Goal: Transaction & Acquisition: Purchase product/service

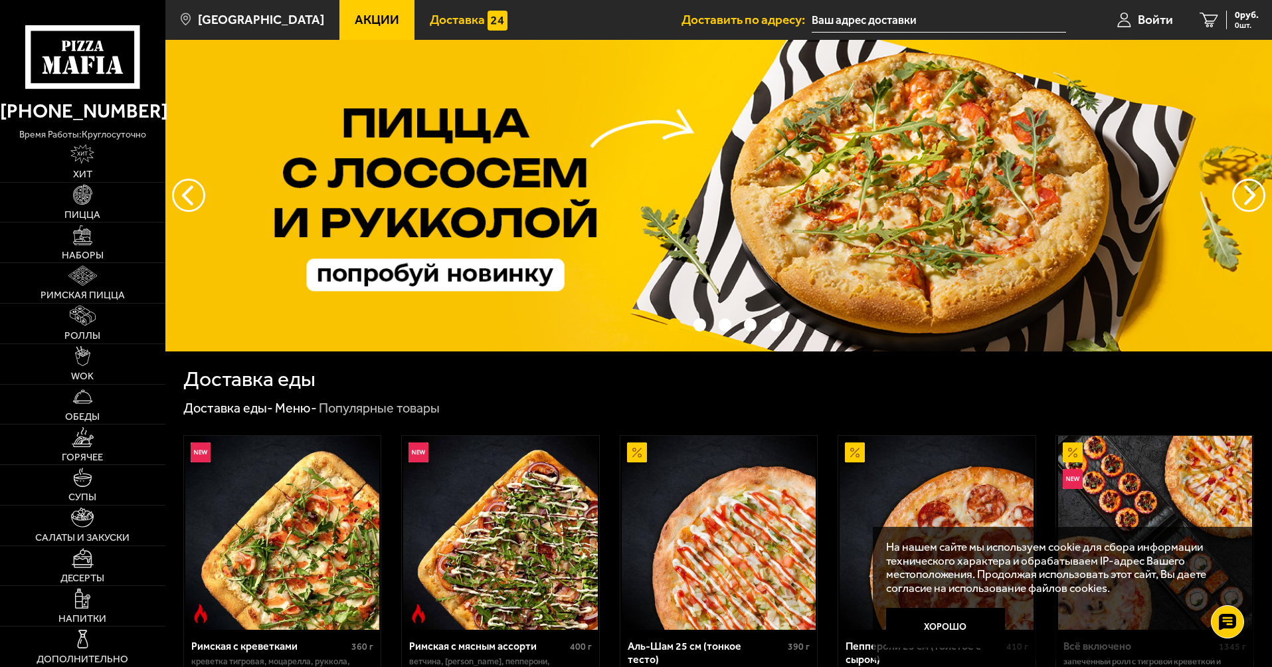
click at [488, 22] on img at bounding box center [498, 21] width 20 height 20
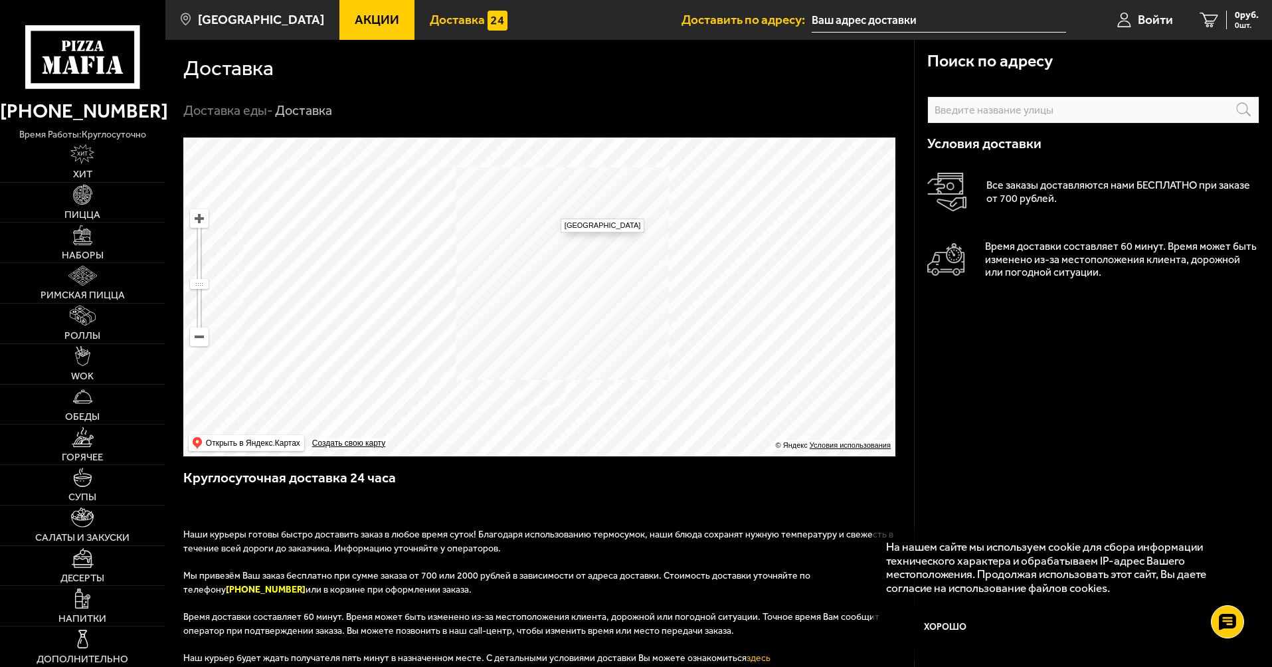
click at [864, 21] on input "text" at bounding box center [939, 20] width 254 height 25
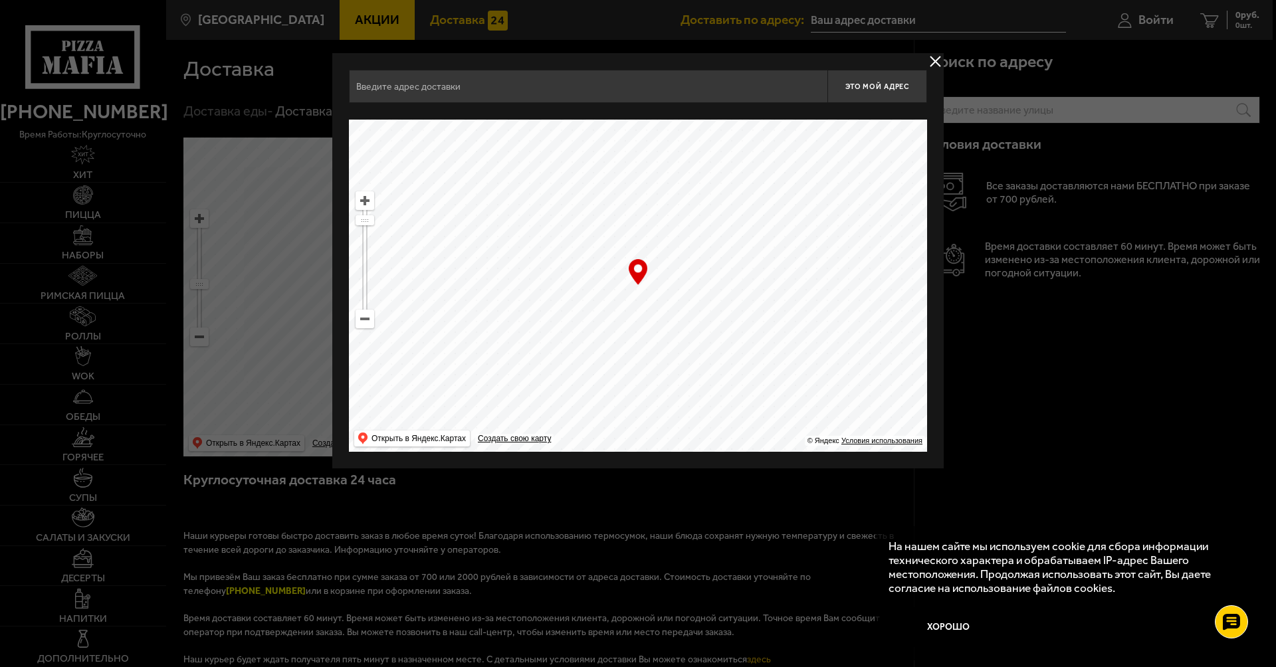
click at [523, 96] on input "text" at bounding box center [588, 86] width 478 height 33
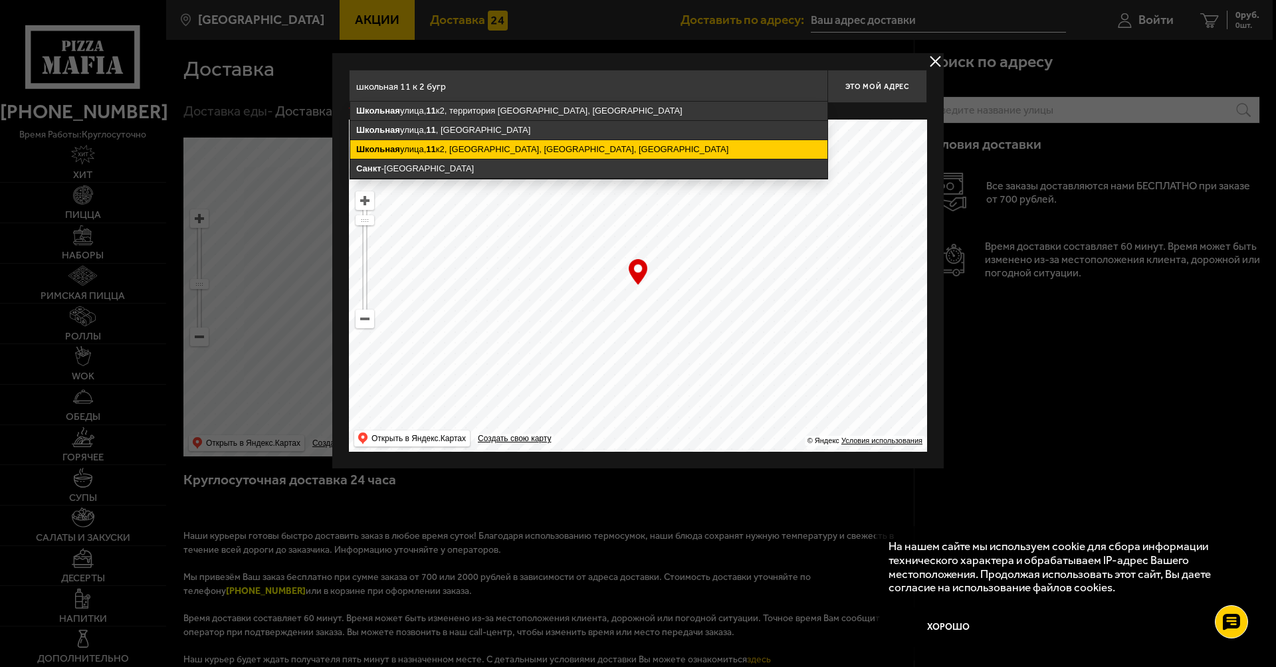
click at [573, 150] on ymaps "[STREET_ADDRESS]" at bounding box center [588, 149] width 477 height 19
type input "[STREET_ADDRESS]"
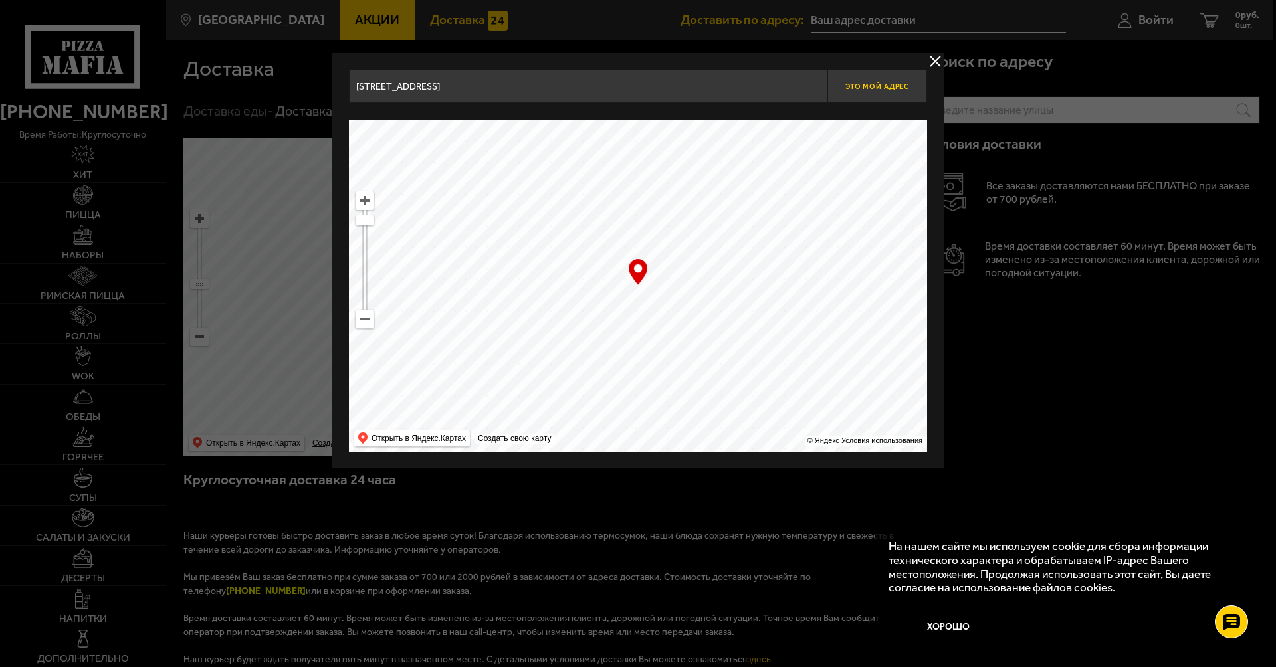
click at [866, 86] on span "Это мой адрес" at bounding box center [877, 86] width 64 height 9
type input "[STREET_ADDRESS]"
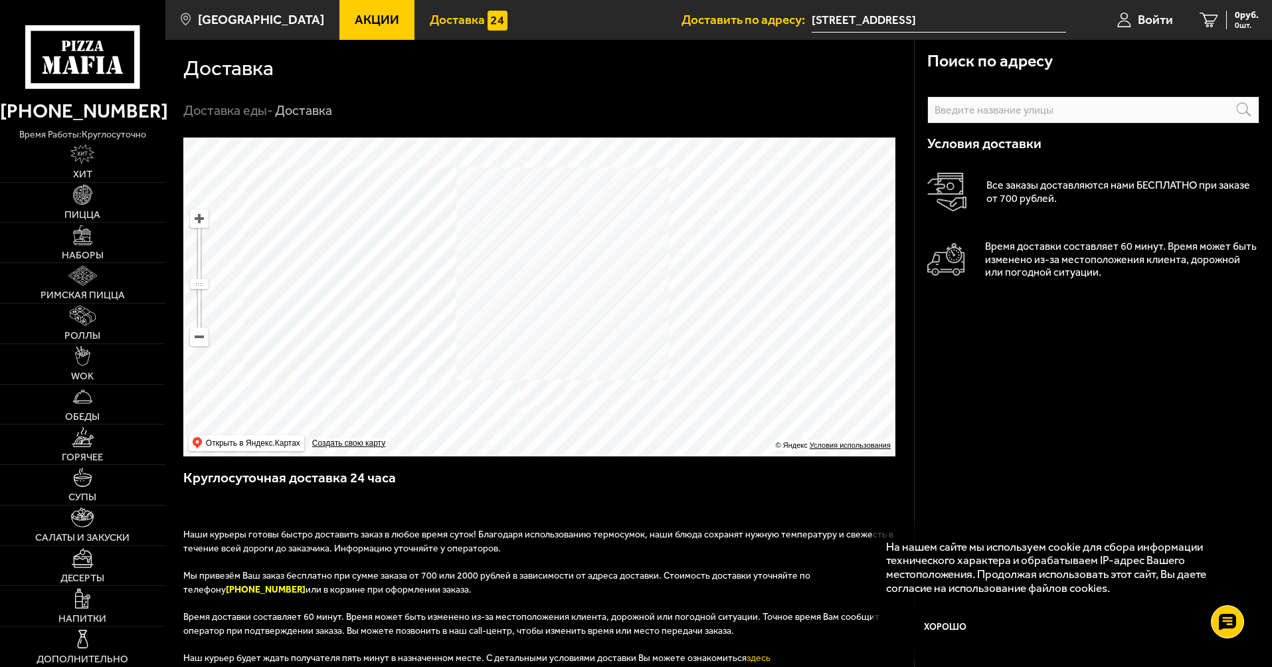
click at [371, 21] on span "Акции" at bounding box center [377, 19] width 45 height 13
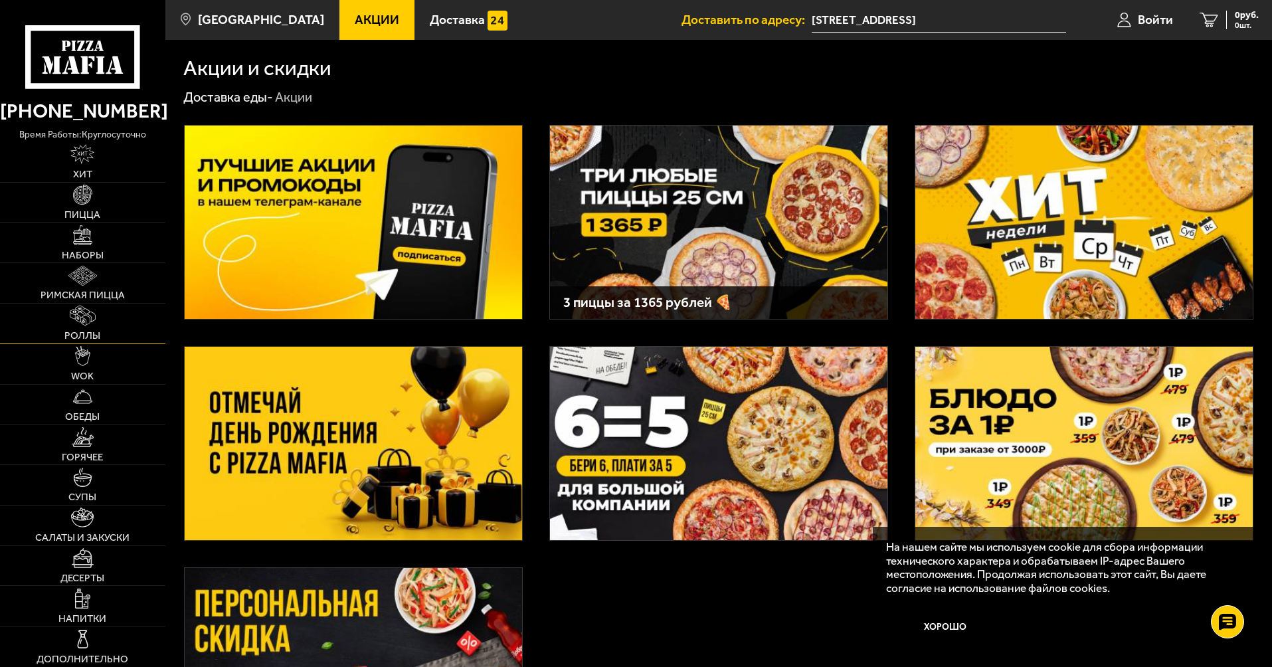
click at [82, 314] on img at bounding box center [83, 316] width 26 height 20
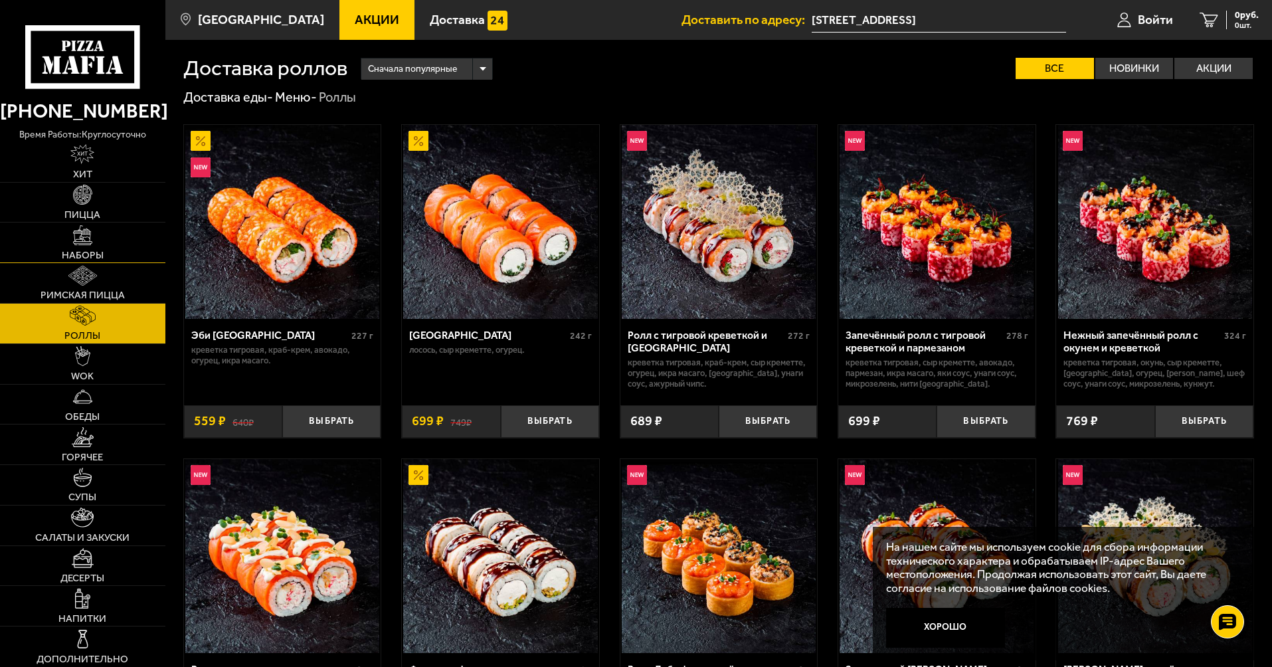
click at [82, 252] on span "Наборы" at bounding box center [83, 255] width 42 height 10
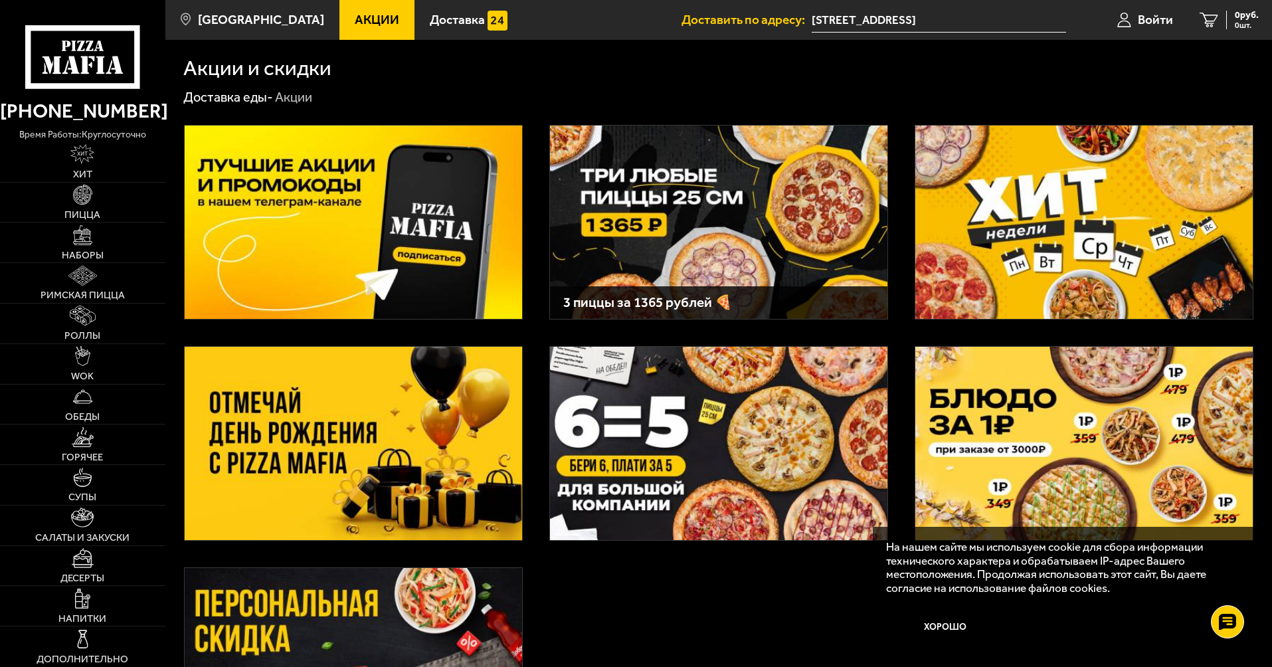
click at [341, 189] on img at bounding box center [353, 222] width 337 height 193
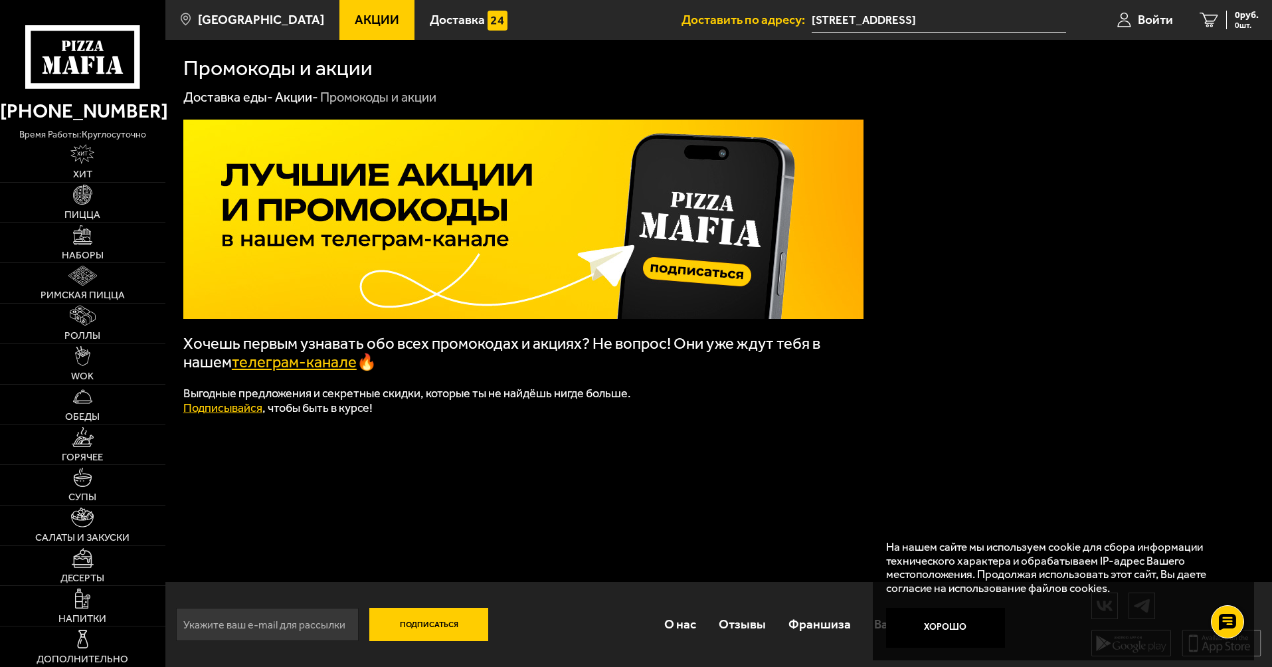
scroll to position [1, 0]
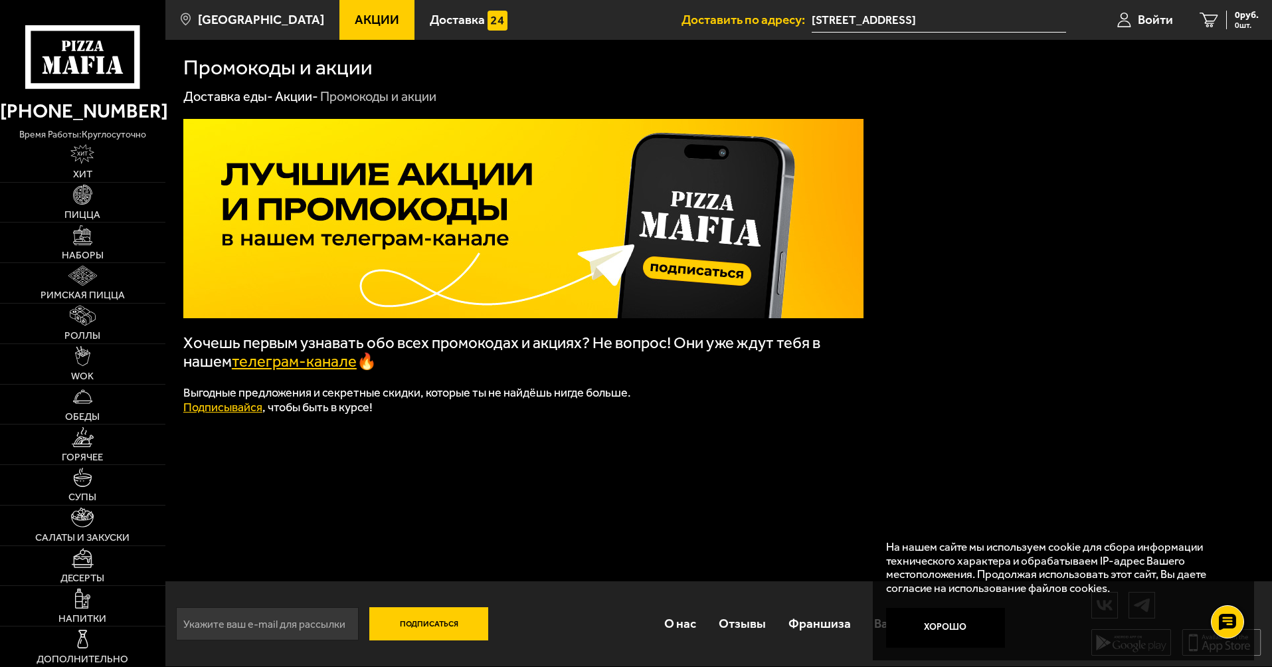
click at [299, 375] on p at bounding box center [523, 378] width 680 height 15
click at [309, 366] on link "телеграм-канале" at bounding box center [294, 361] width 125 height 19
click at [379, 23] on link "Акции" at bounding box center [376, 20] width 75 height 40
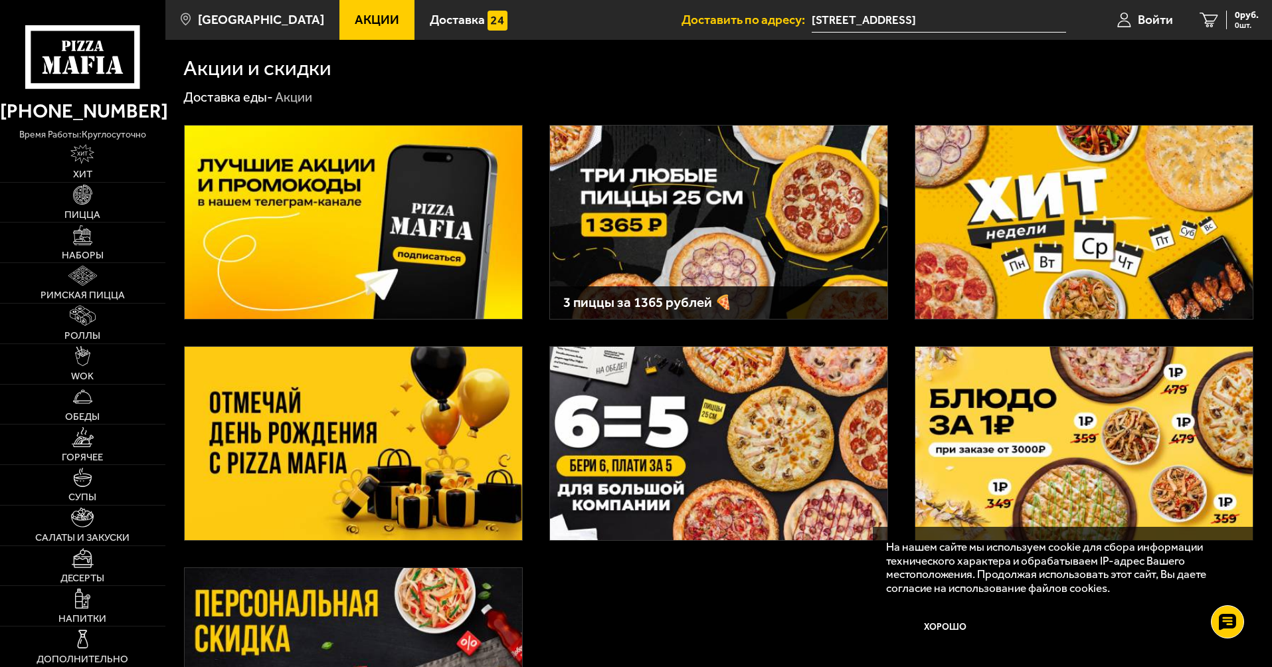
click at [668, 274] on img at bounding box center [718, 222] width 337 height 193
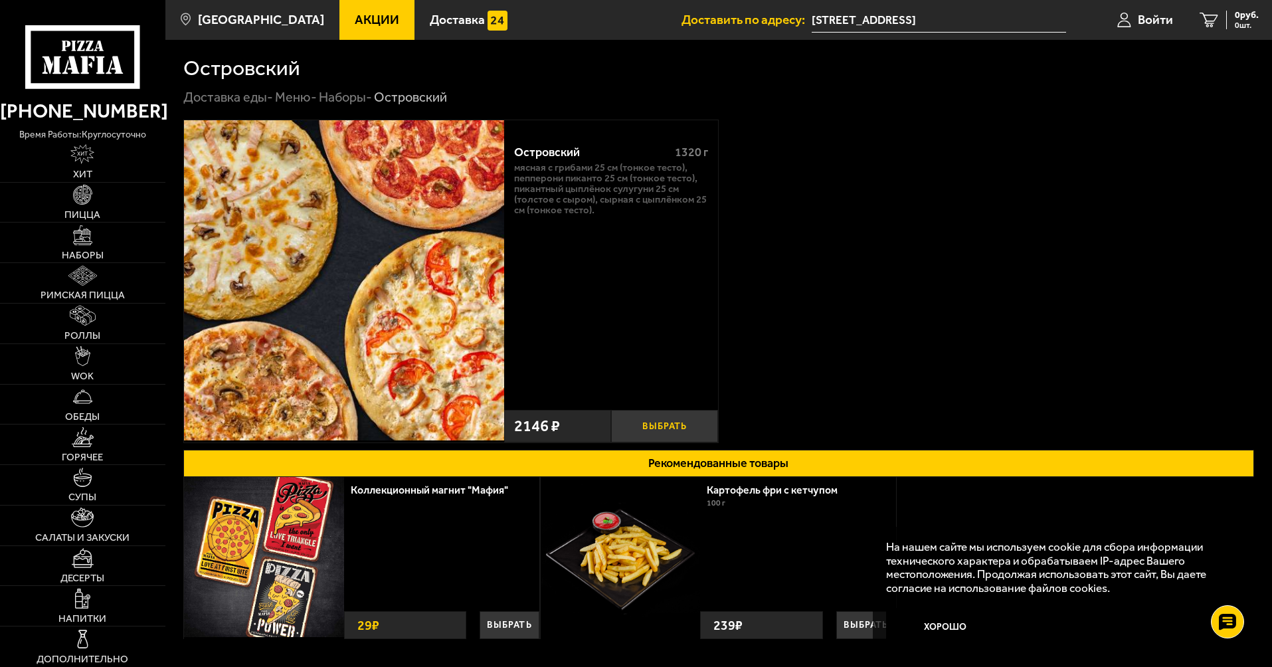
drag, startPoint x: 672, startPoint y: 426, endPoint x: 686, endPoint y: 422, distance: 15.1
click at [672, 426] on button "Выбрать" at bounding box center [664, 426] width 107 height 33
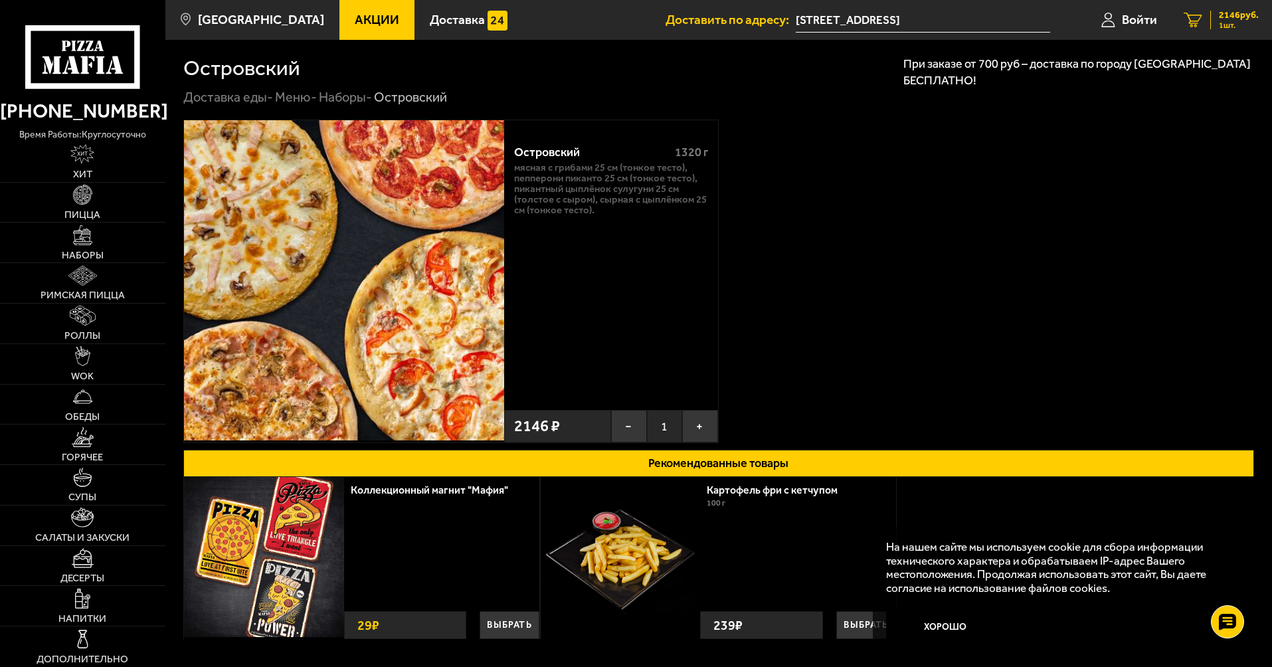
click at [1241, 27] on span "1 шт." at bounding box center [1239, 25] width 40 height 8
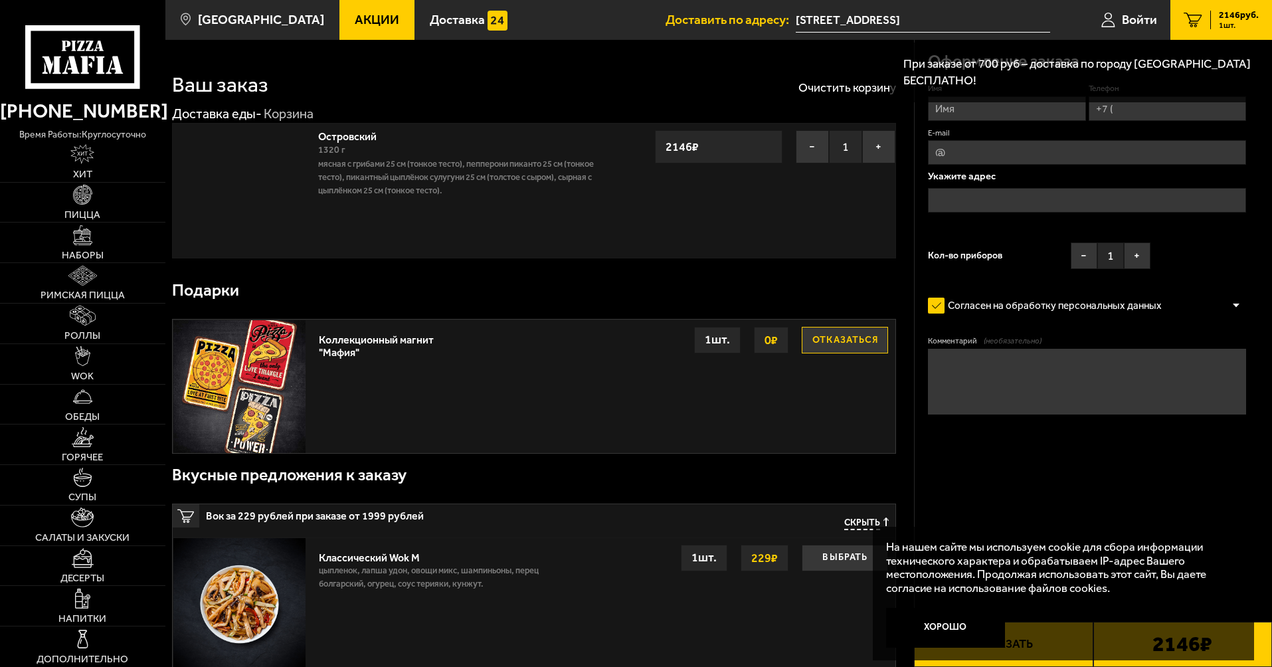
type input "[STREET_ADDRESS]"
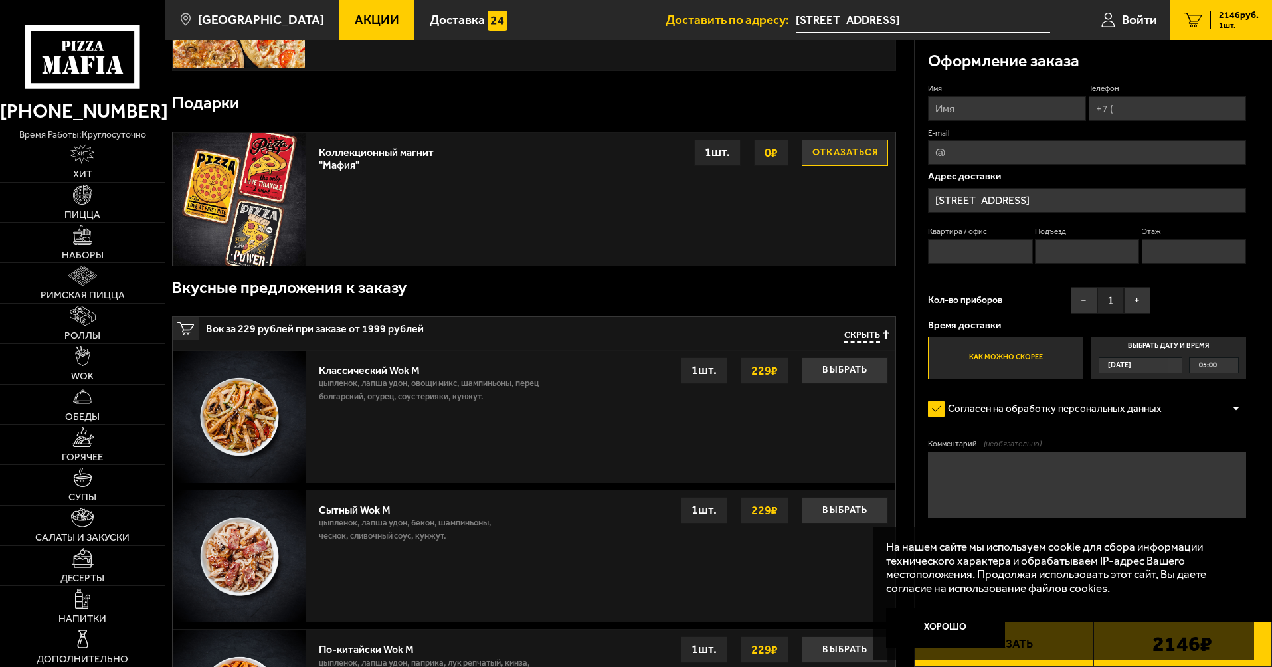
scroll to position [189, 0]
drag, startPoint x: 975, startPoint y: 618, endPoint x: 996, endPoint y: 607, distance: 23.8
click at [975, 618] on button "Хорошо" at bounding box center [946, 628] width 120 height 40
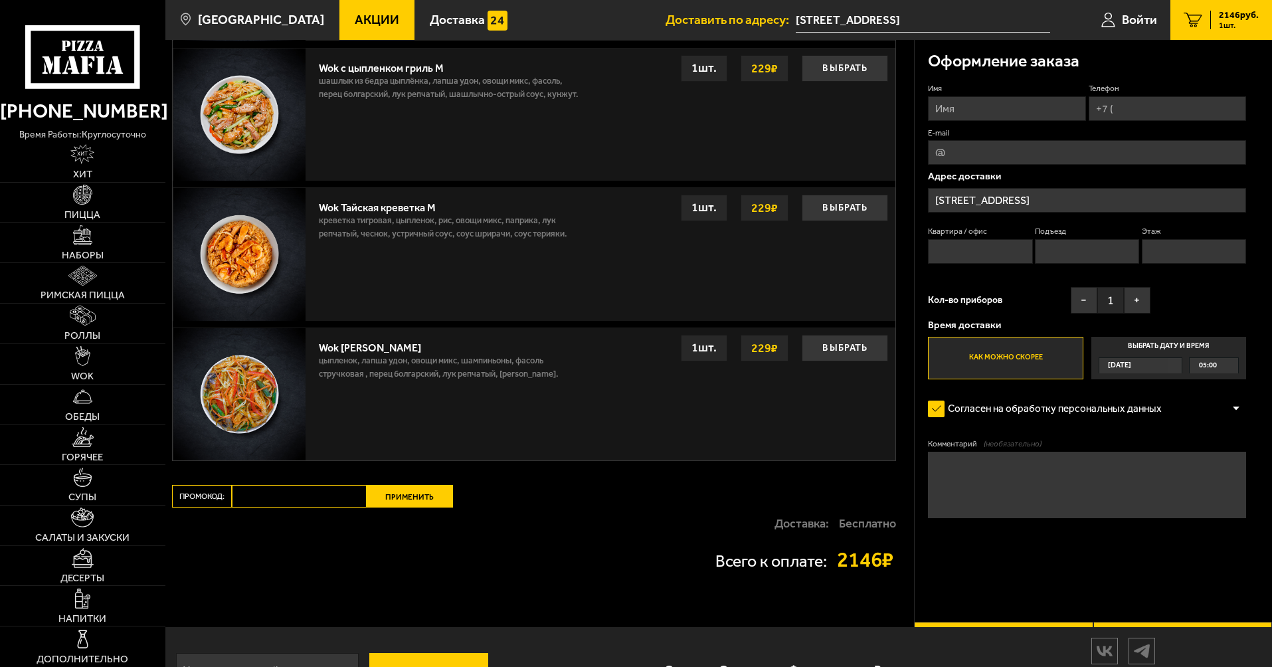
scroll to position [958, 0]
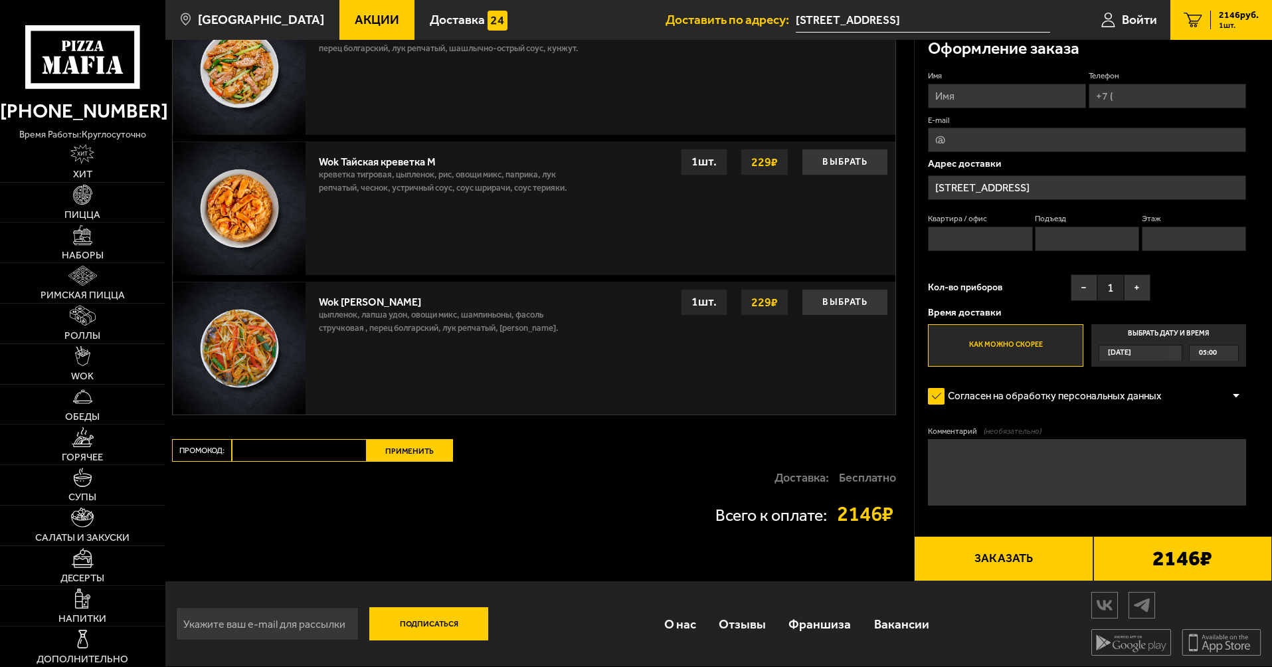
click at [282, 454] on input "Промокод:" at bounding box center [299, 450] width 135 height 23
paste input "mf0412"
type input "mf0412"
click at [393, 461] on button "Применить" at bounding box center [410, 450] width 86 height 23
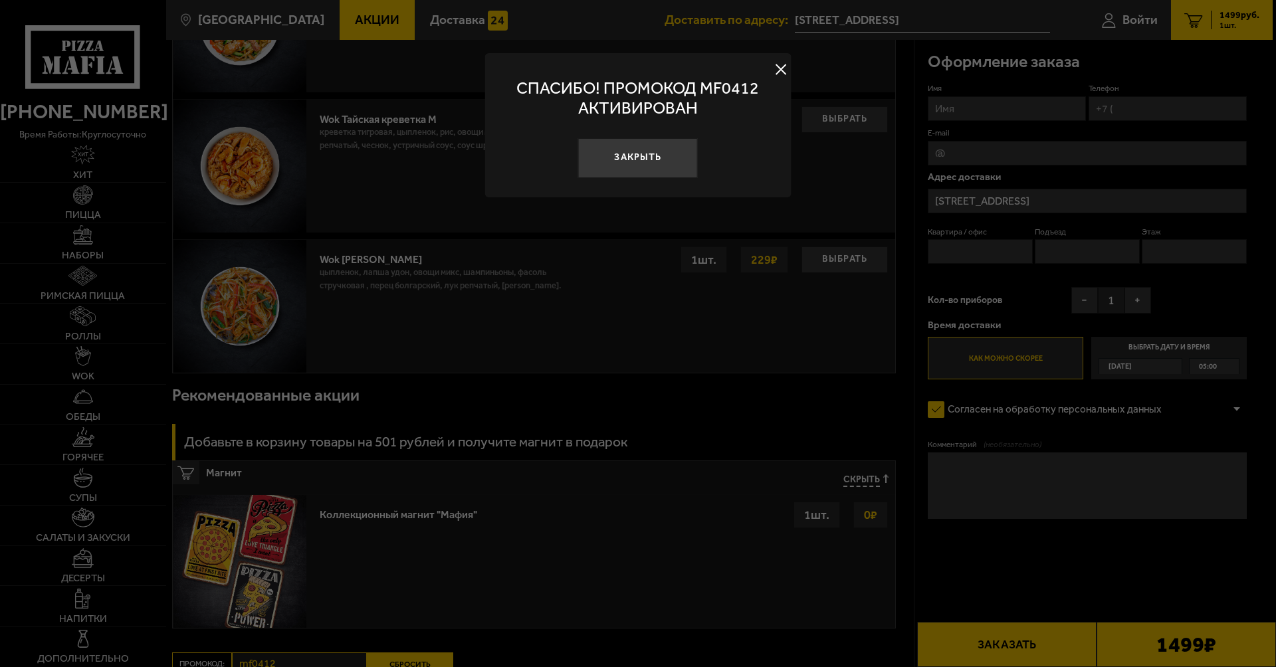
click at [672, 165] on button "Закрыть" at bounding box center [638, 158] width 120 height 40
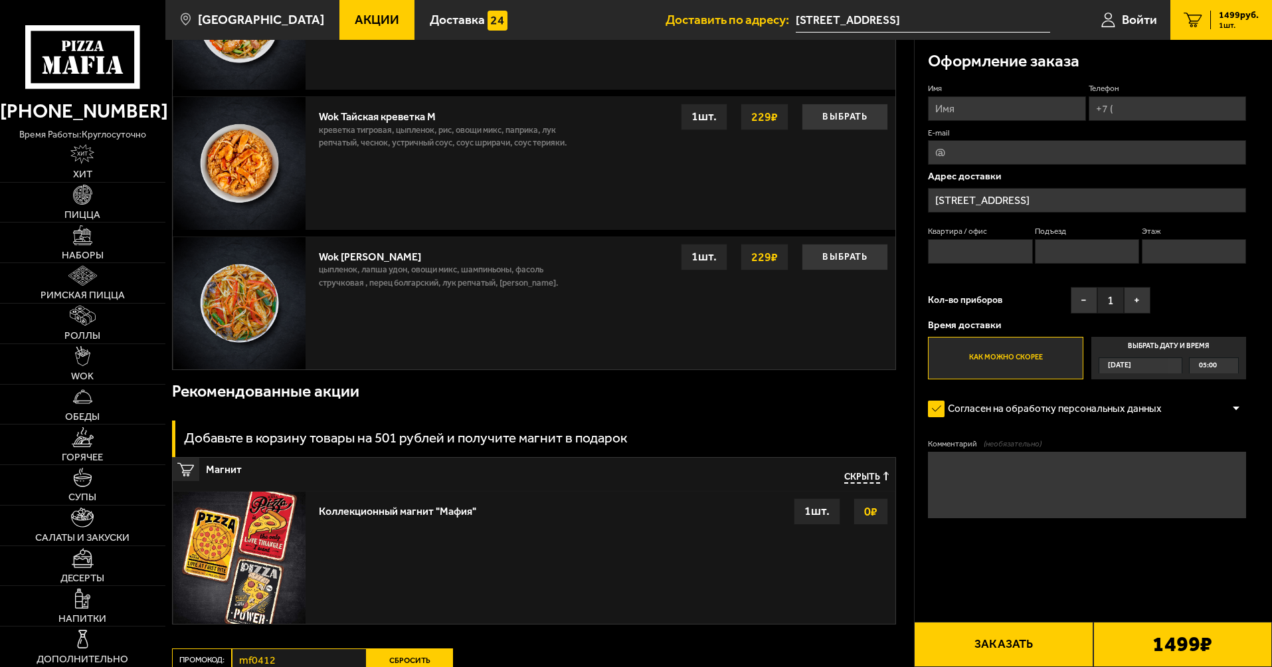
click at [975, 108] on input "Имя" at bounding box center [1006, 108] width 157 height 25
type input "Алексей"
type input "+7 (995) 595-20-66"
type input "a9955952066@ya.ru"
click at [1167, 201] on input "[STREET_ADDRESS]" at bounding box center [1087, 200] width 318 height 25
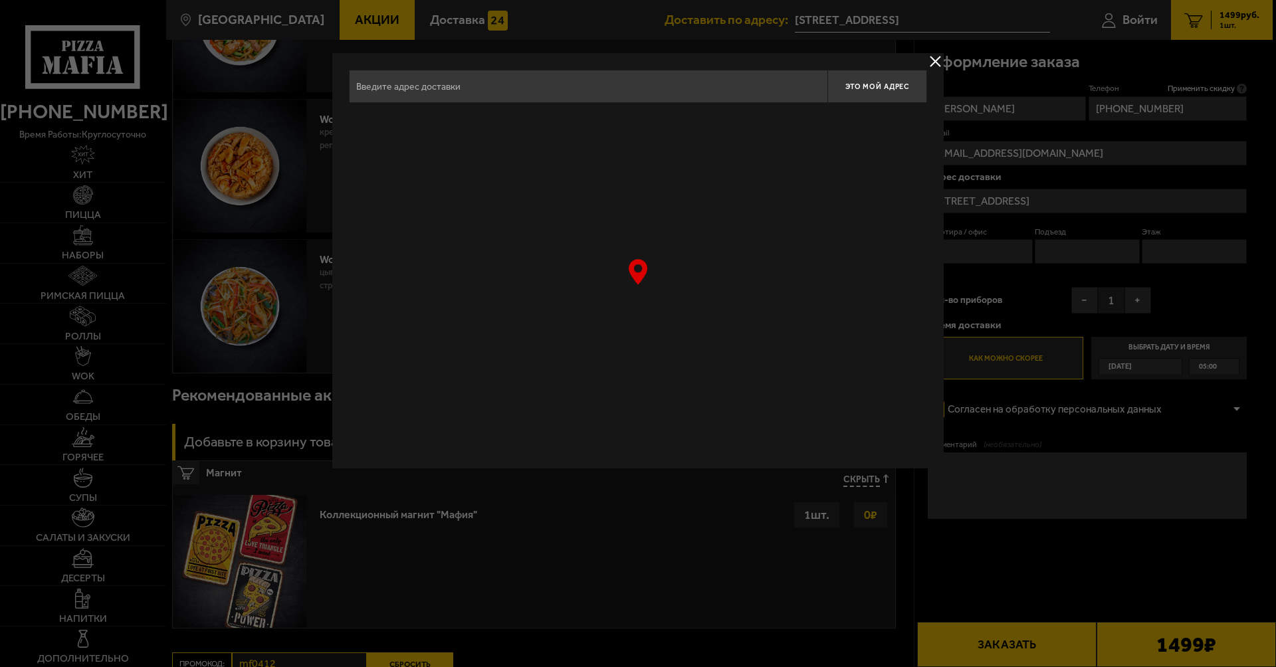
type input "[STREET_ADDRESS]"
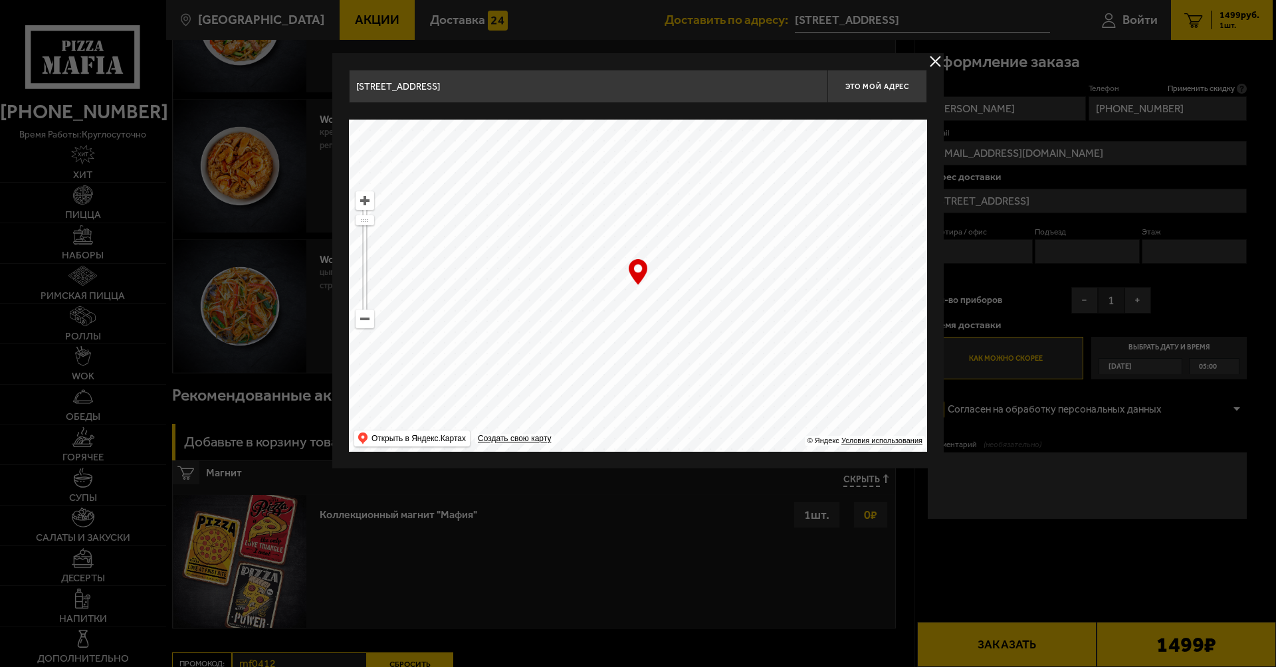
drag, startPoint x: 1028, startPoint y: 248, endPoint x: 1006, endPoint y: 254, distance: 21.9
click at [1027, 248] on div at bounding box center [638, 333] width 1276 height 667
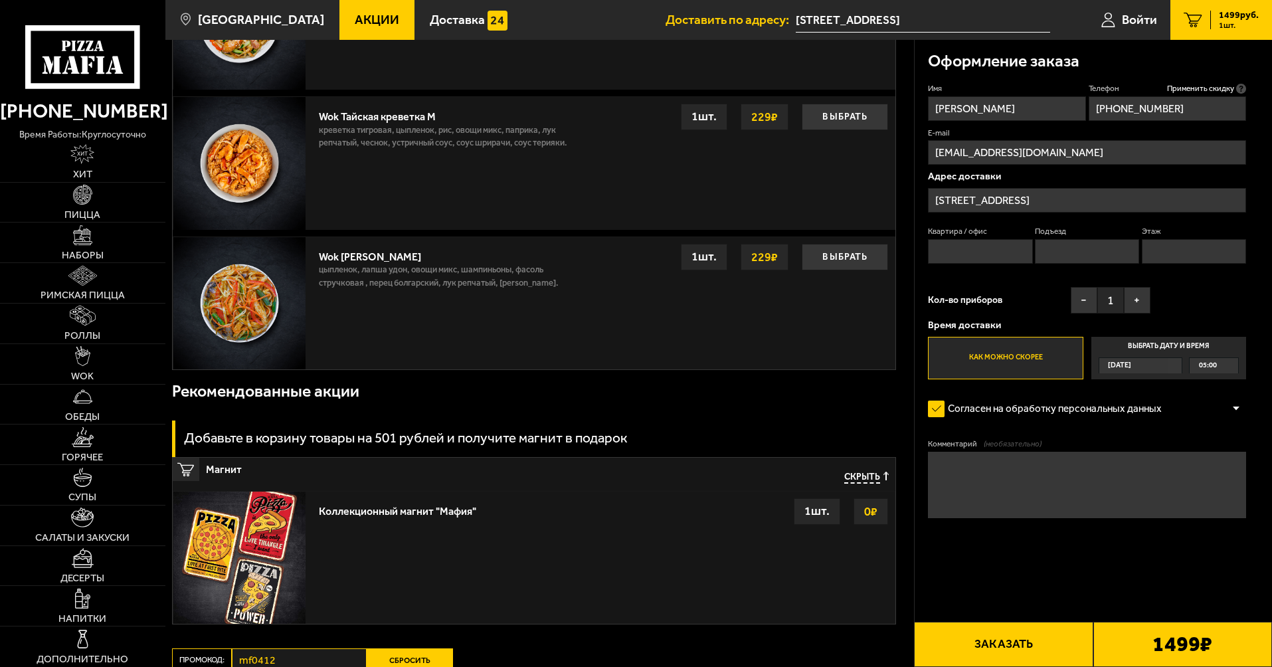
click at [995, 253] on input "Квартира / офис" at bounding box center [980, 251] width 104 height 25
type input "543"
click at [1109, 256] on input "Подъезд" at bounding box center [1087, 251] width 104 height 25
type input "5"
type input "23"
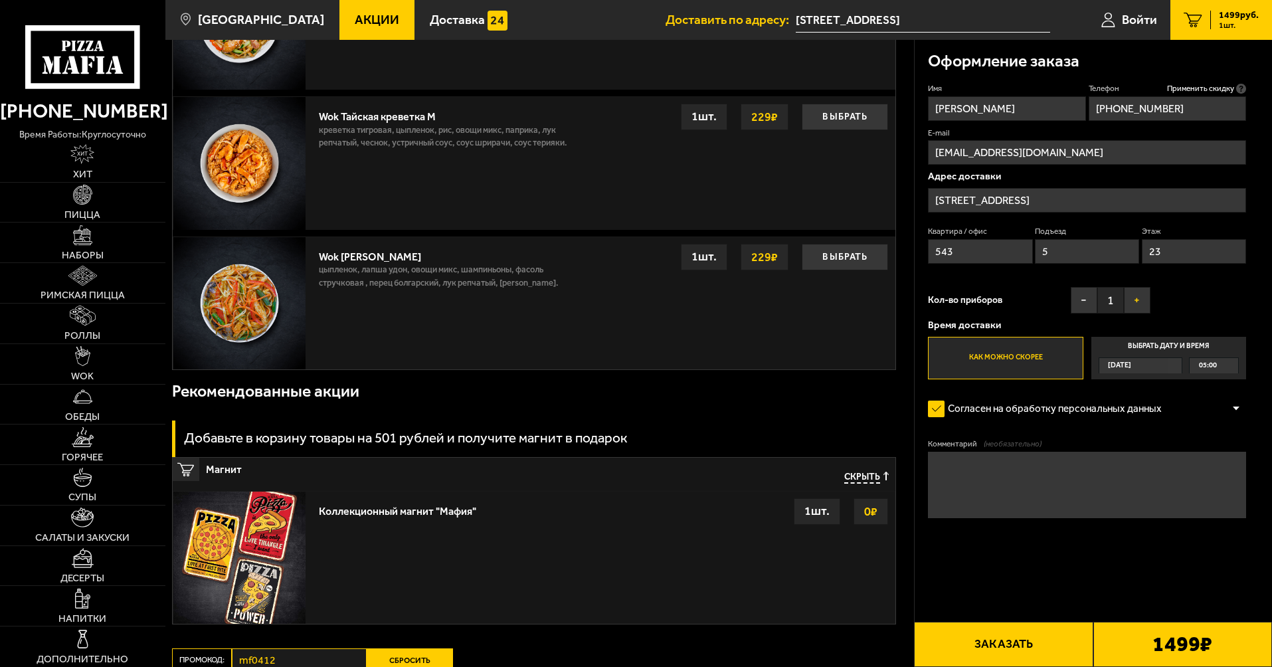
click at [1141, 297] on button "+" at bounding box center [1137, 300] width 27 height 27
click at [1074, 301] on button "−" at bounding box center [1084, 300] width 27 height 27
click at [1022, 361] on label "Как можно скорее" at bounding box center [1005, 358] width 155 height 43
click at [0, 0] on input "Как можно скорее" at bounding box center [0, 0] width 0 height 0
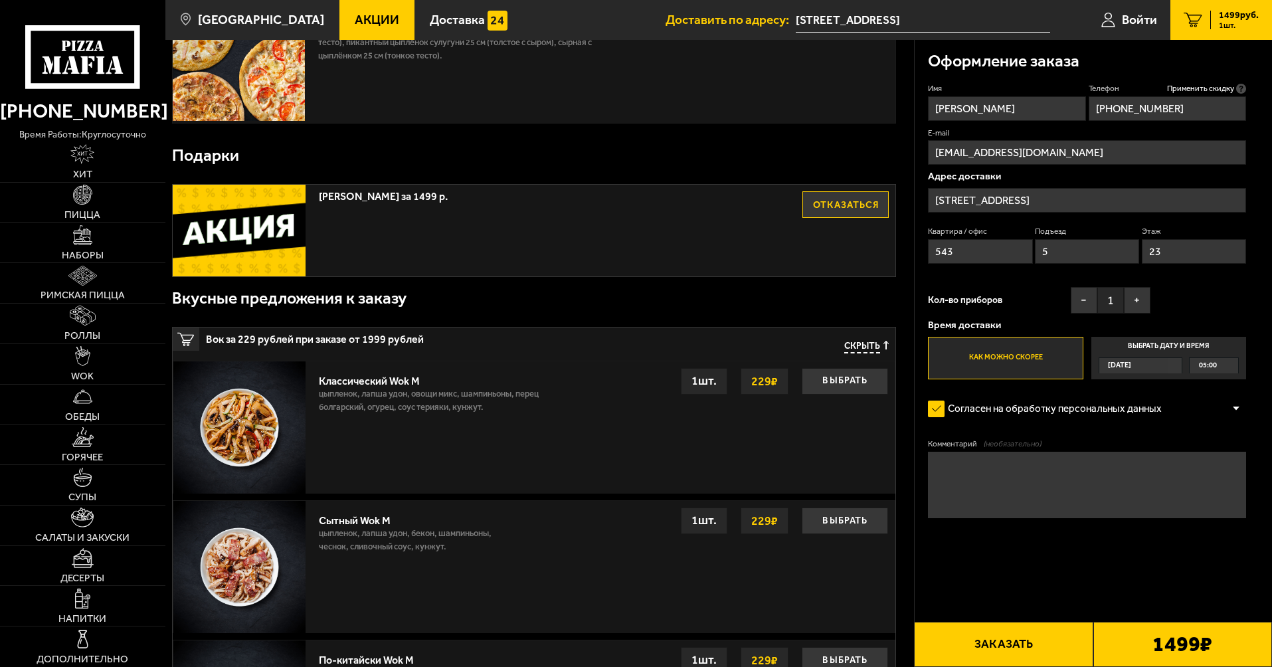
scroll to position [0, 0]
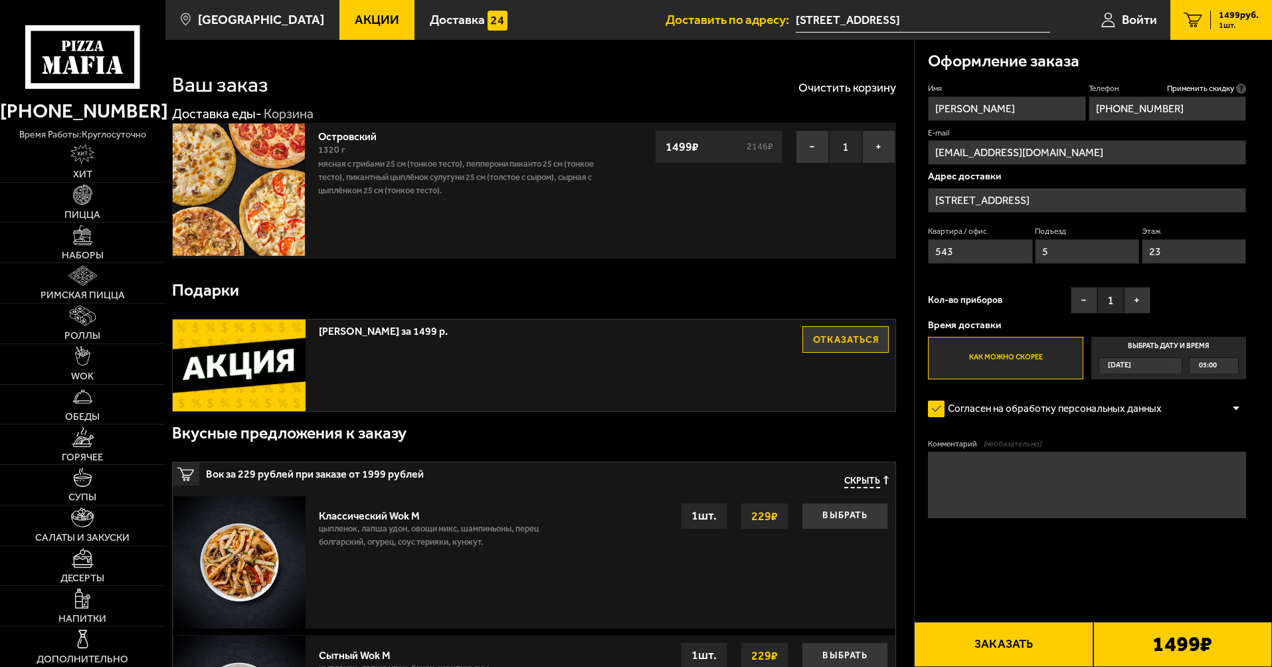
click at [1004, 647] on button "Заказать" at bounding box center [1003, 644] width 179 height 45
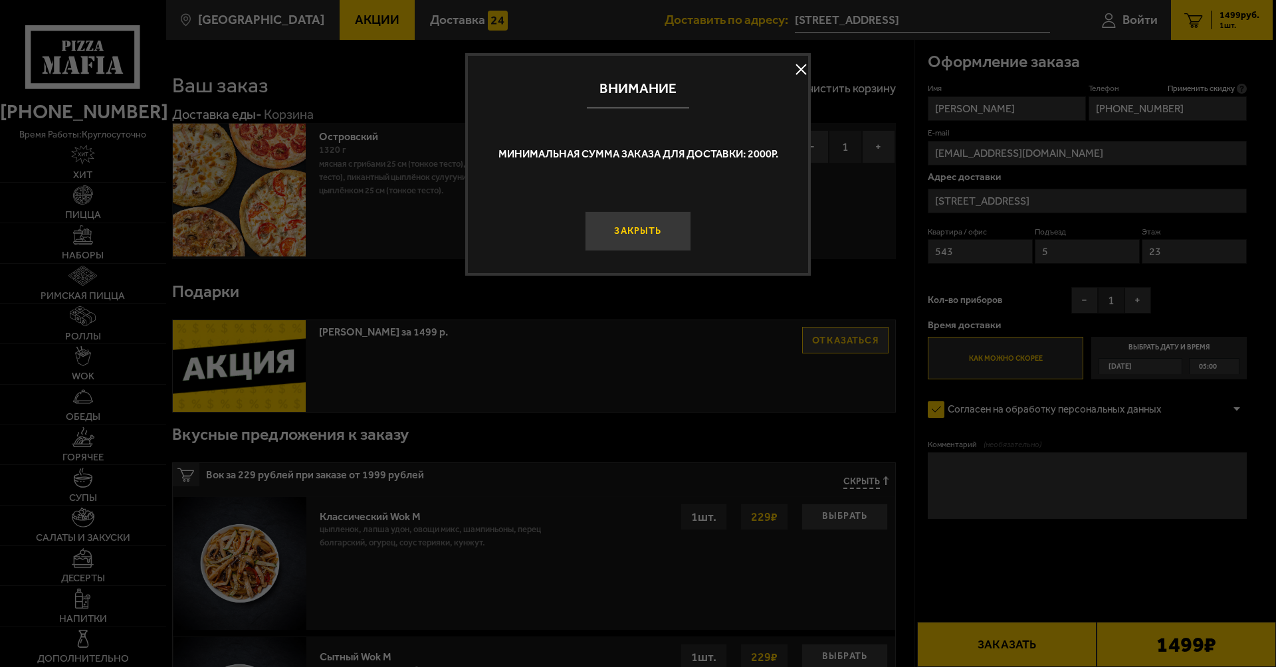
click at [650, 234] on button "Закрыть" at bounding box center [638, 231] width 106 height 40
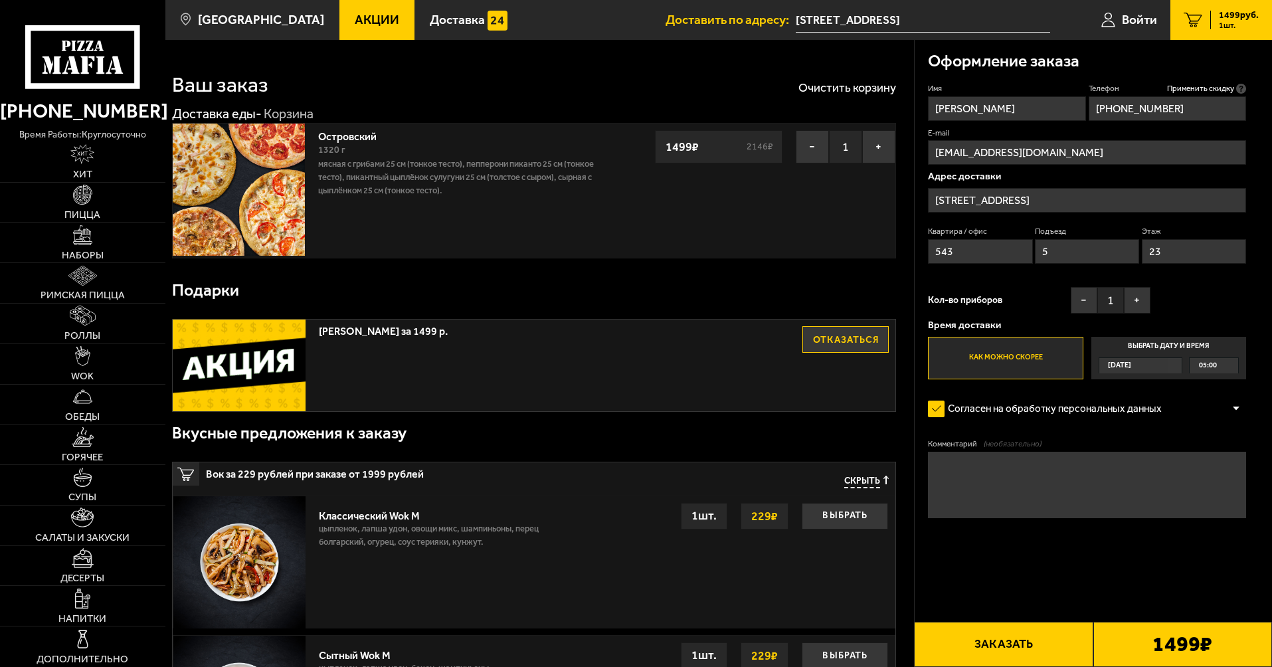
click at [1092, 203] on input "[STREET_ADDRESS]" at bounding box center [1087, 200] width 318 height 25
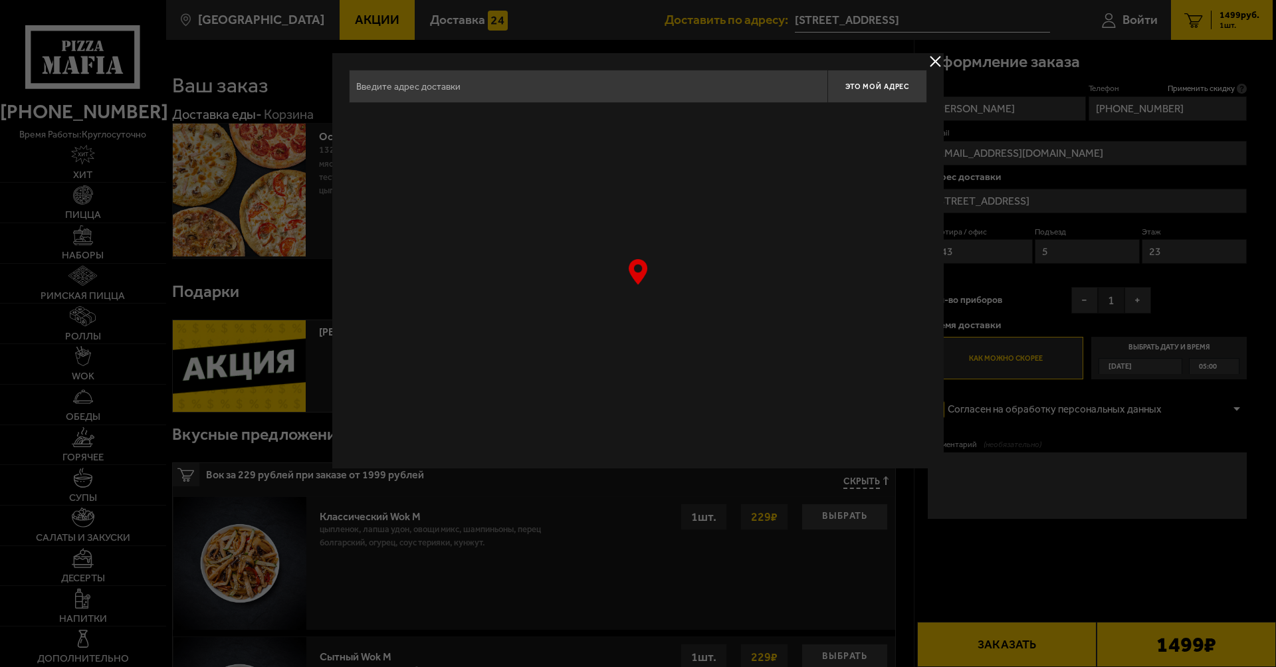
type input "[STREET_ADDRESS]"
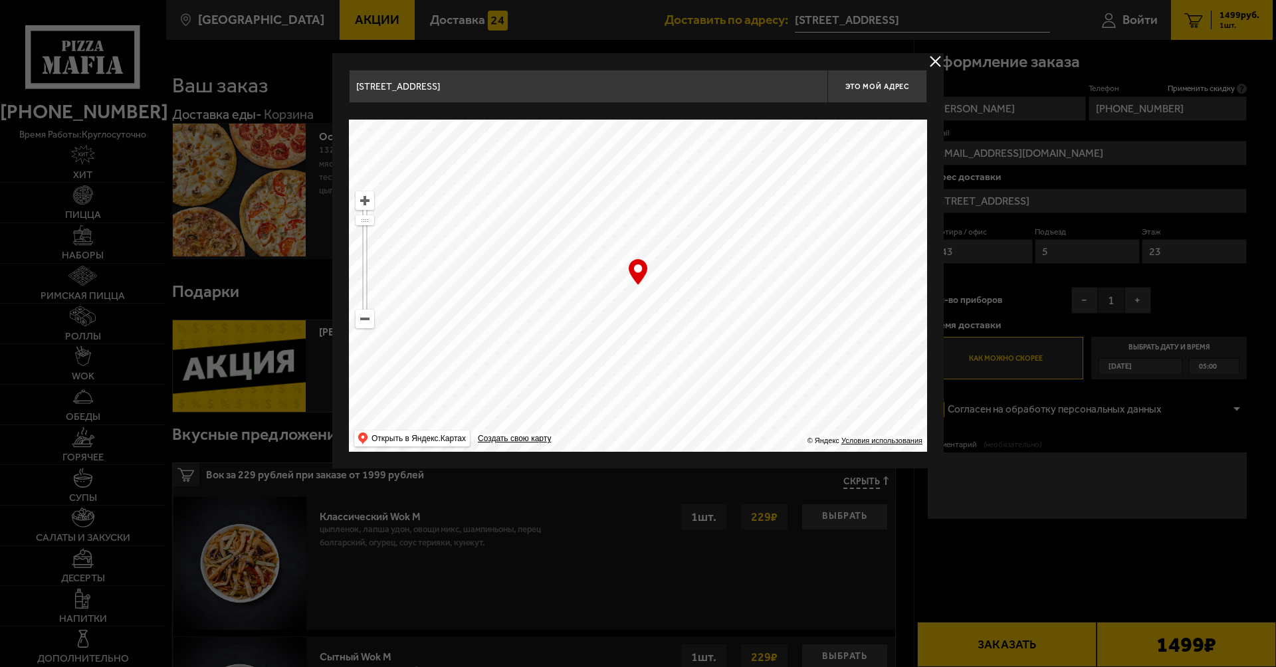
drag, startPoint x: 636, startPoint y: 284, endPoint x: 636, endPoint y: 271, distance: 12.6
click at [636, 271] on div "… © Яндекс Условия использования Открыть в Яндекс.Картах Создать свою карту" at bounding box center [638, 286] width 578 height 332
click at [635, 292] on ymaps at bounding box center [638, 286] width 578 height 332
click at [866, 96] on button "Это мой адрес" at bounding box center [877, 86] width 100 height 33
click at [937, 57] on button "delivery type" at bounding box center [935, 61] width 17 height 17
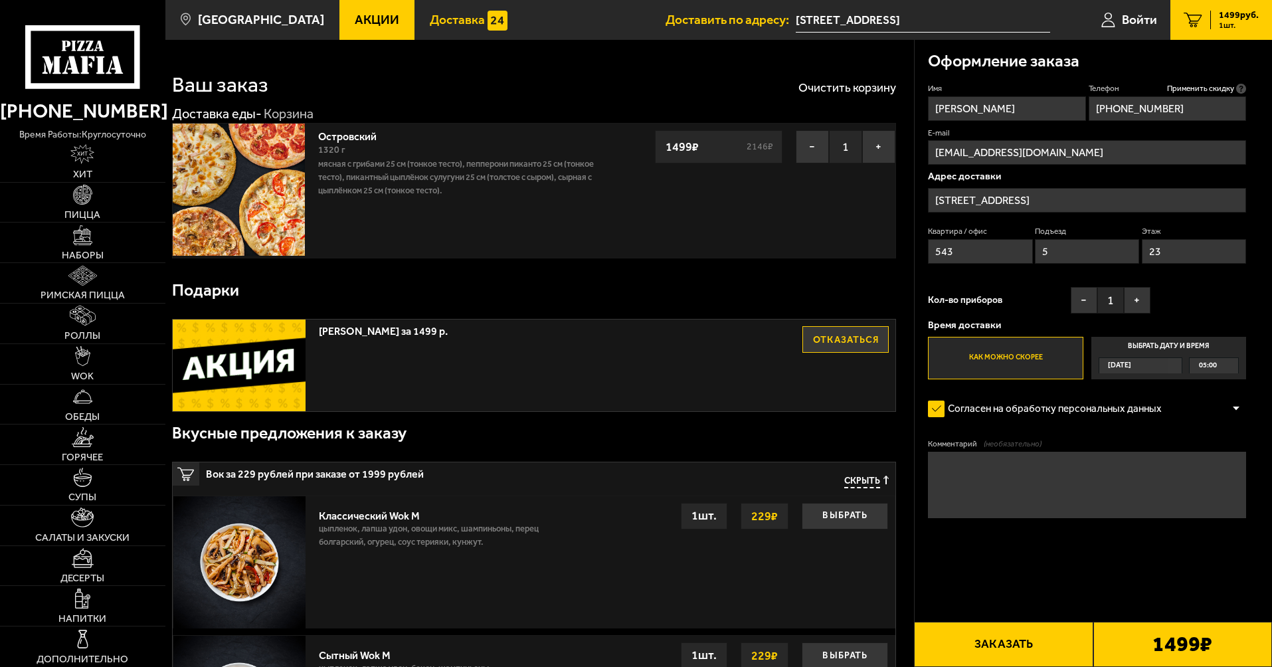
click at [430, 15] on span "Доставка" at bounding box center [457, 19] width 55 height 13
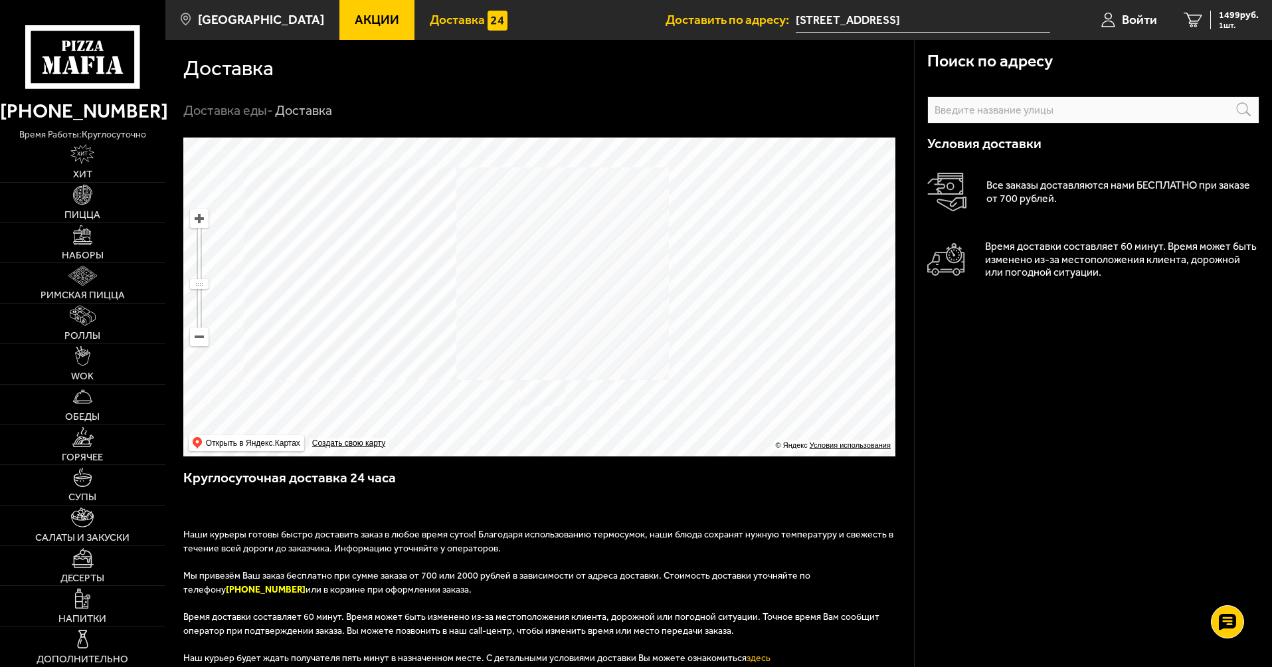
click at [552, 209] on ymaps at bounding box center [539, 297] width 712 height 319
type input "Россия, Ленинградская область, Всеволожский район, Мурино, улица Шоссе в Лаврик…"
click at [528, 203] on ymaps at bounding box center [539, 297] width 712 height 319
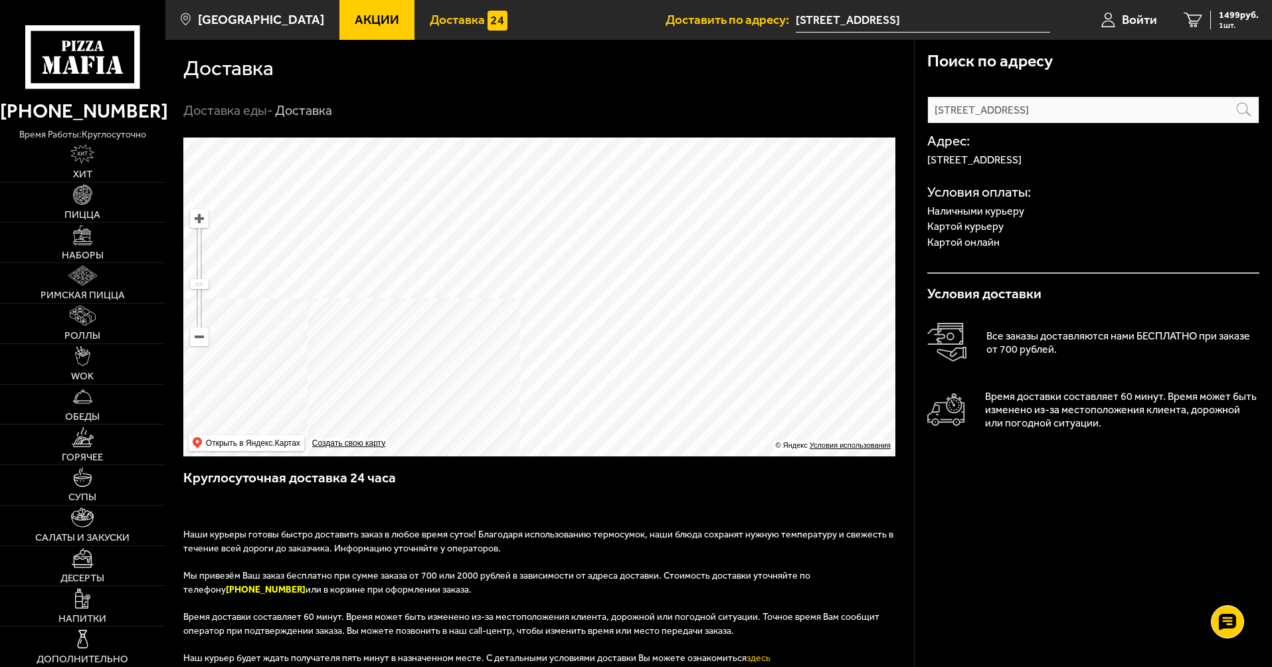
drag, startPoint x: 348, startPoint y: 366, endPoint x: 508, endPoint y: 278, distance: 182.0
click at [571, 274] on ymaps at bounding box center [539, 297] width 712 height 319
drag, startPoint x: 694, startPoint y: 337, endPoint x: 316, endPoint y: 233, distance: 392.8
click at [306, 228] on ymaps at bounding box center [539, 297] width 712 height 319
drag, startPoint x: 771, startPoint y: 340, endPoint x: 565, endPoint y: 301, distance: 210.3
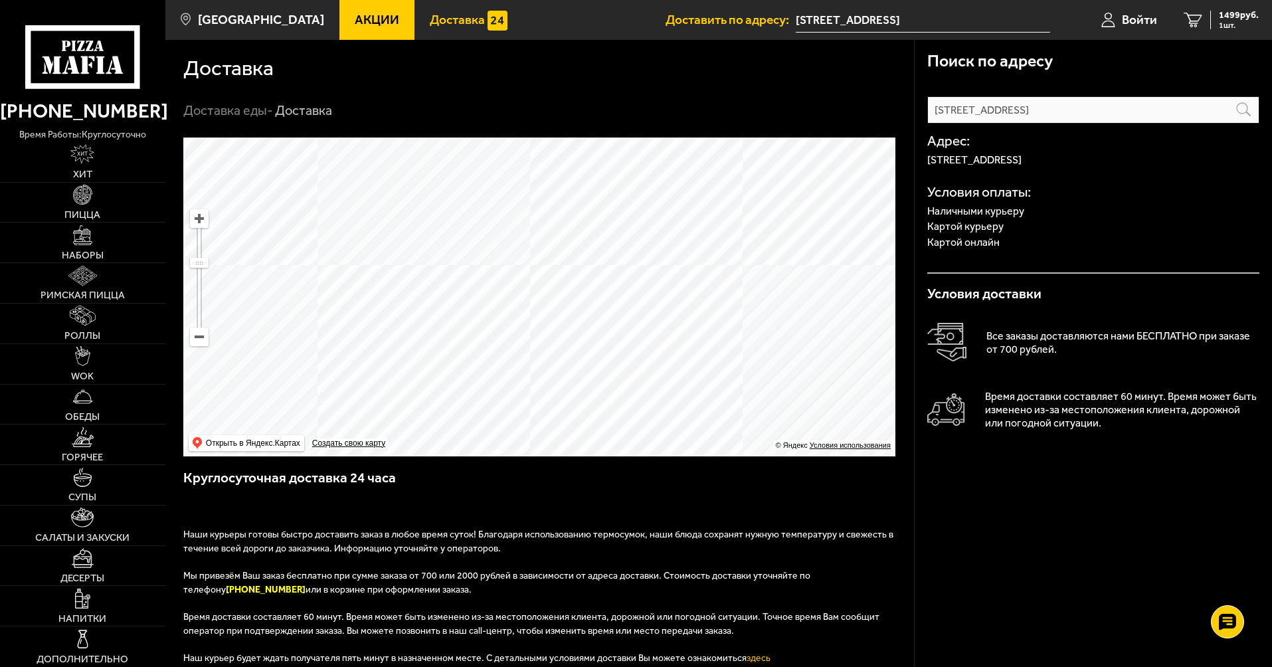
click at [533, 287] on ymaps at bounding box center [539, 297] width 712 height 319
drag, startPoint x: 822, startPoint y: 341, endPoint x: 595, endPoint y: 300, distance: 231.6
click at [595, 300] on ymaps at bounding box center [539, 297] width 712 height 319
drag, startPoint x: 474, startPoint y: 595, endPoint x: 484, endPoint y: 560, distance: 36.0
click at [484, 560] on div "Наши курьеры готовы быстро доставить заказ в любое время суток! Благодаря испол…" at bounding box center [539, 677] width 713 height 353
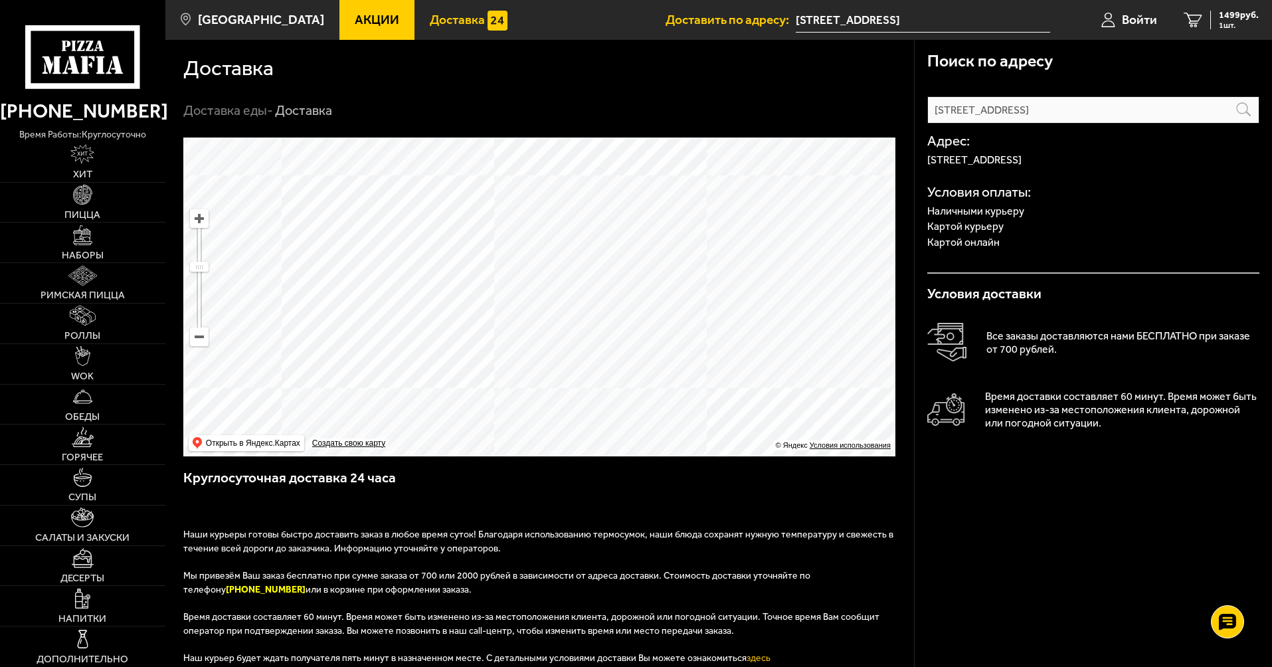
click at [510, 595] on p "Мы привезём Ваш заказ бесплатно при сумме заказа от 700 или 2000 рублей в завис…" at bounding box center [539, 589] width 713 height 41
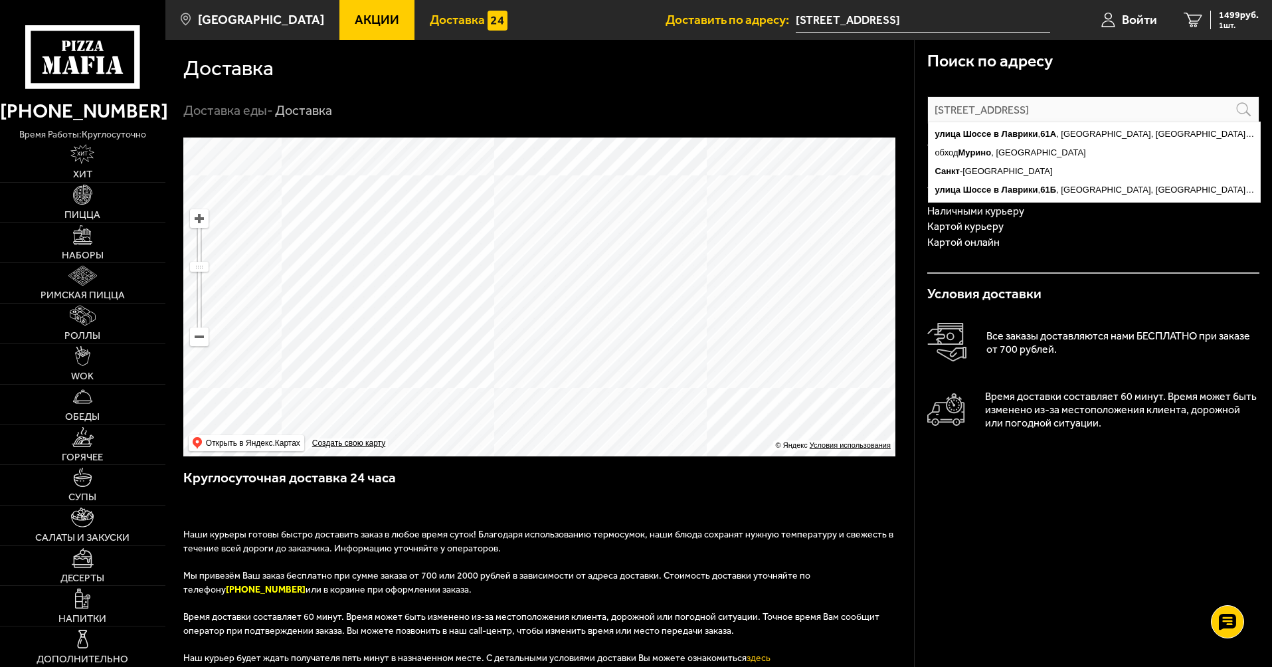
drag, startPoint x: 1060, startPoint y: 118, endPoint x: 851, endPoint y: 102, distance: 209.9
click at [853, 102] on section "Доставка Доставка еды - Доставка Поиск по адресу Россия, Ленинградская область,…" at bounding box center [718, 480] width 1107 height 880
click at [848, 101] on div "Доставка Доставка еды - Доставка" at bounding box center [539, 80] width 749 height 80
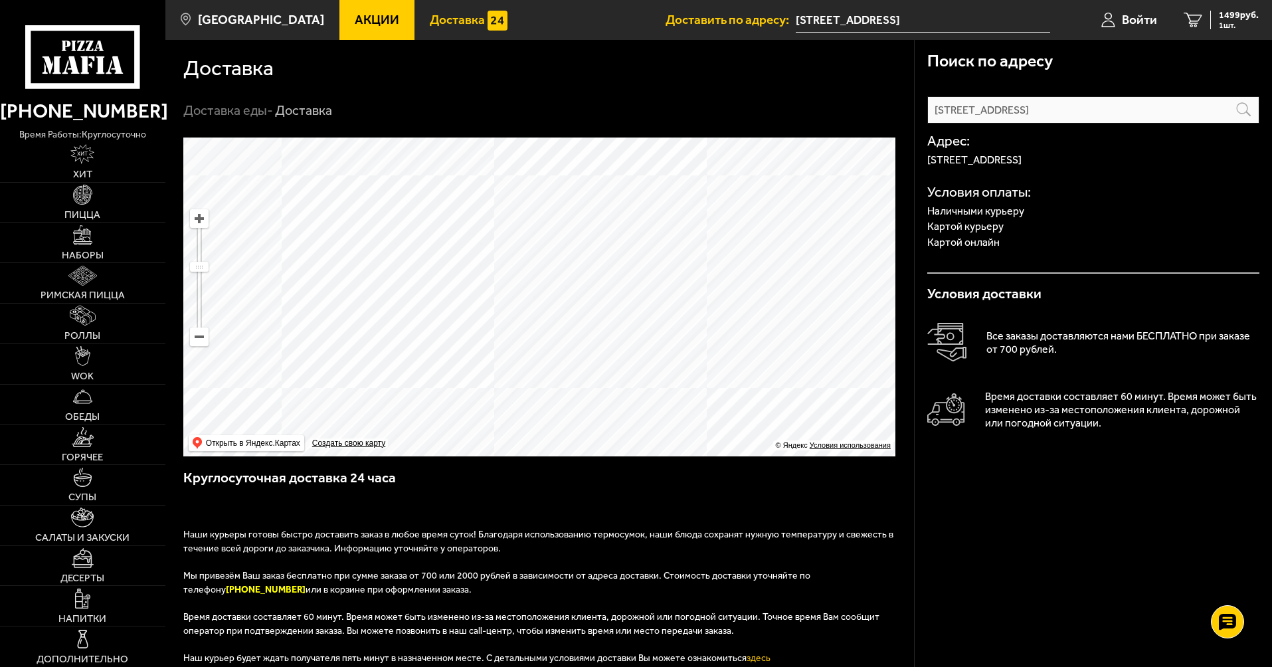
click at [1026, 163] on p "Россия, Ленинградская область, Всеволожский район, Мурино, улица Шоссе в Лаврик…" at bounding box center [1093, 160] width 332 height 11
click at [651, 307] on ymaps at bounding box center [539, 297] width 712 height 319
click at [717, 386] on ymaps at bounding box center [539, 297] width 712 height 319
drag, startPoint x: 751, startPoint y: 398, endPoint x: 763, endPoint y: 397, distance: 12.0
click at [752, 398] on ymaps at bounding box center [539, 297] width 712 height 319
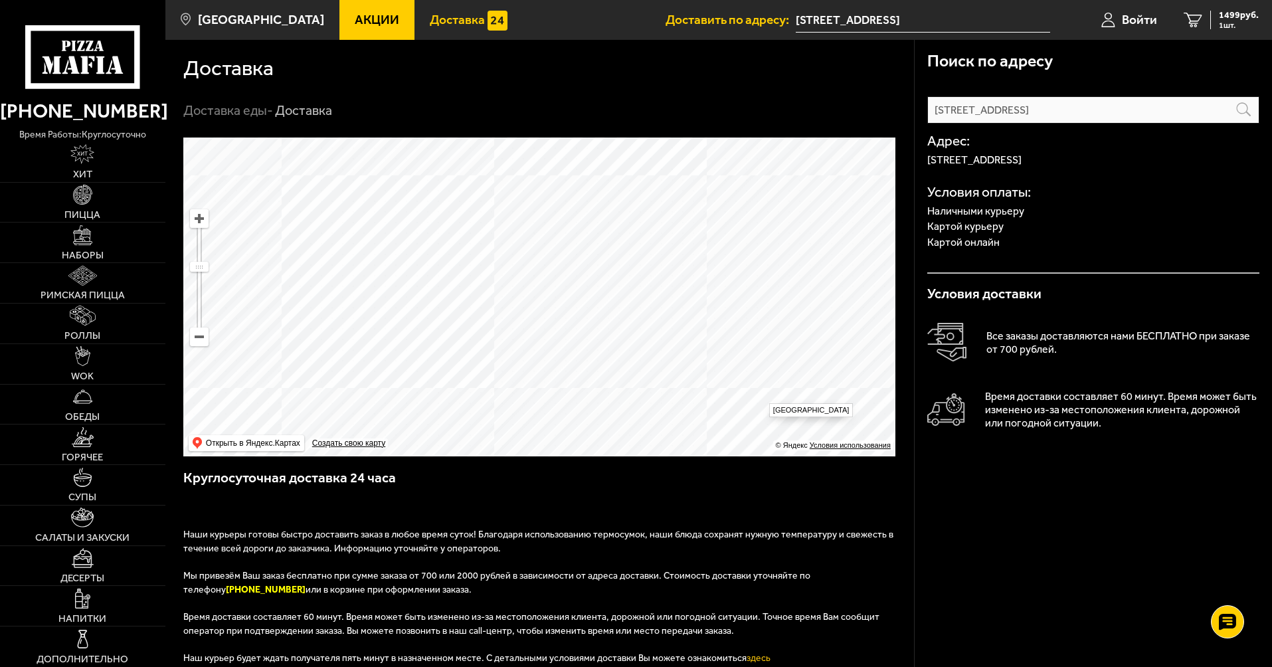
click at [763, 397] on ymaps at bounding box center [539, 297] width 712 height 319
drag, startPoint x: 716, startPoint y: 340, endPoint x: 680, endPoint y: 318, distance: 42.6
click at [676, 258] on ymaps at bounding box center [539, 297] width 712 height 319
drag, startPoint x: 615, startPoint y: 326, endPoint x: 603, endPoint y: 314, distance: 17.4
click at [609, 320] on ymaps at bounding box center [539, 297] width 712 height 319
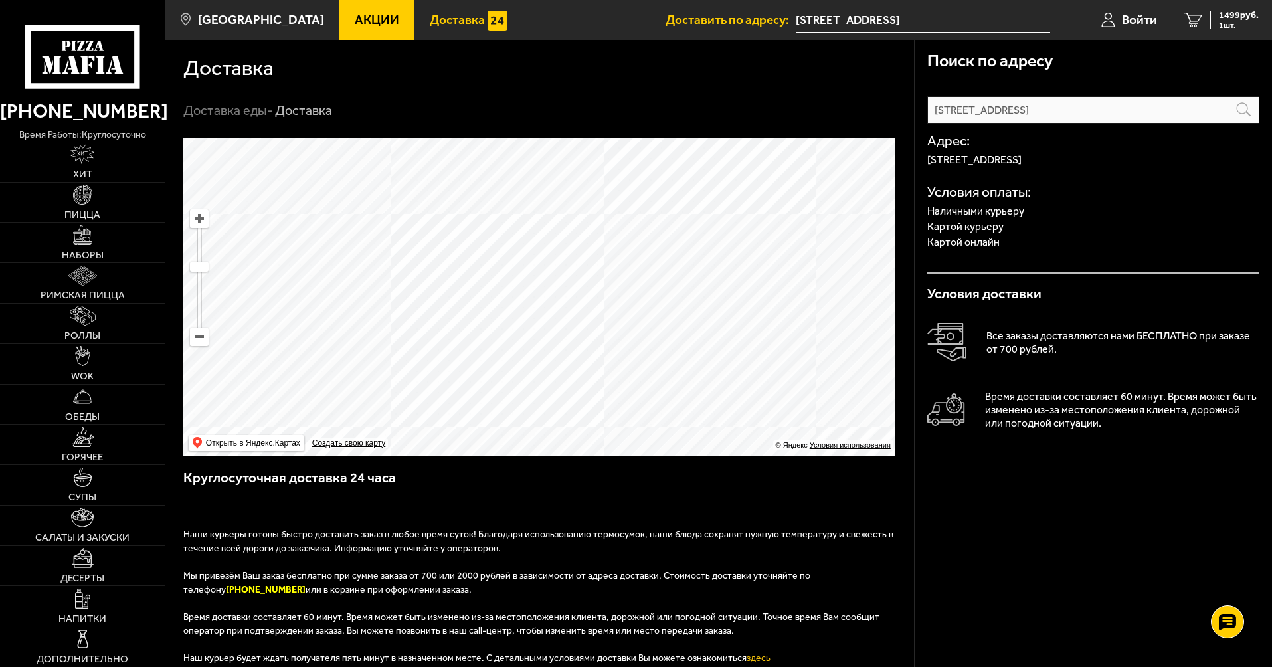
click at [450, 163] on ymaps at bounding box center [539, 297] width 712 height 319
click at [471, 164] on ymaps at bounding box center [539, 297] width 712 height 319
drag, startPoint x: 471, startPoint y: 164, endPoint x: 457, endPoint y: 167, distance: 14.3
click at [471, 164] on ymaps at bounding box center [539, 297] width 712 height 319
click at [599, 343] on ymaps at bounding box center [539, 297] width 712 height 319
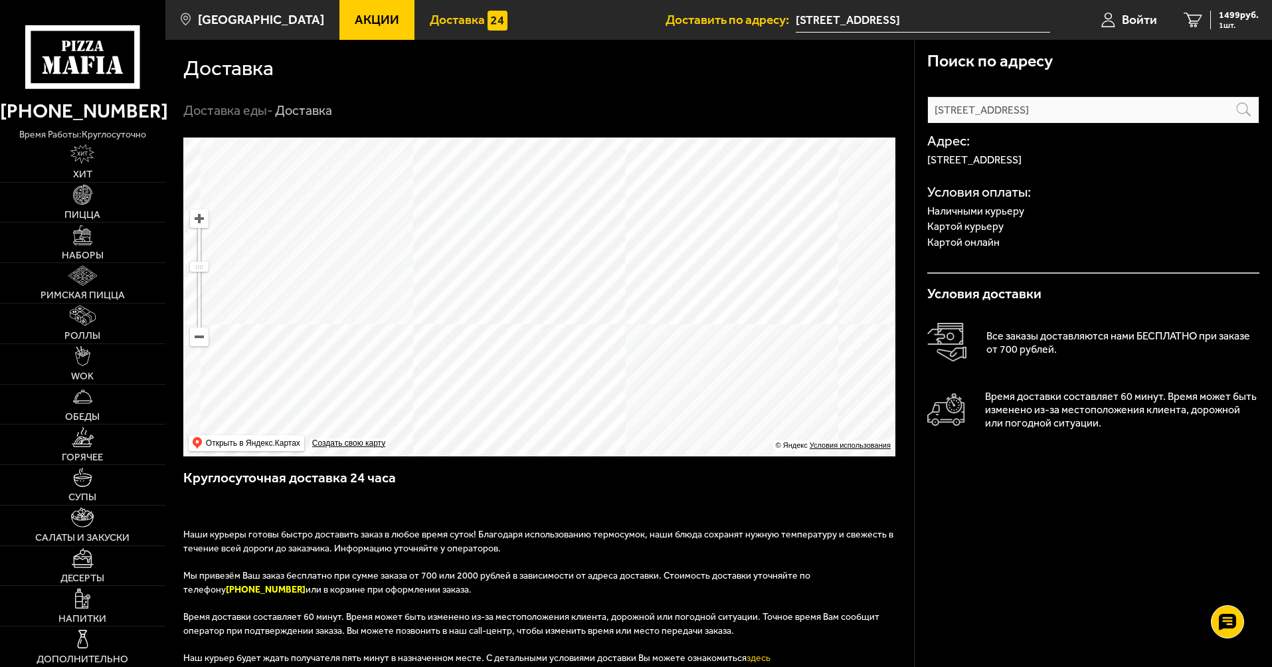
drag, startPoint x: 662, startPoint y: 314, endPoint x: 682, endPoint y: 411, distance: 98.2
click at [684, 419] on ymaps at bounding box center [539, 297] width 712 height 319
click at [436, 306] on ymaps at bounding box center [539, 297] width 712 height 319
